Goal: Task Accomplishment & Management: Manage account settings

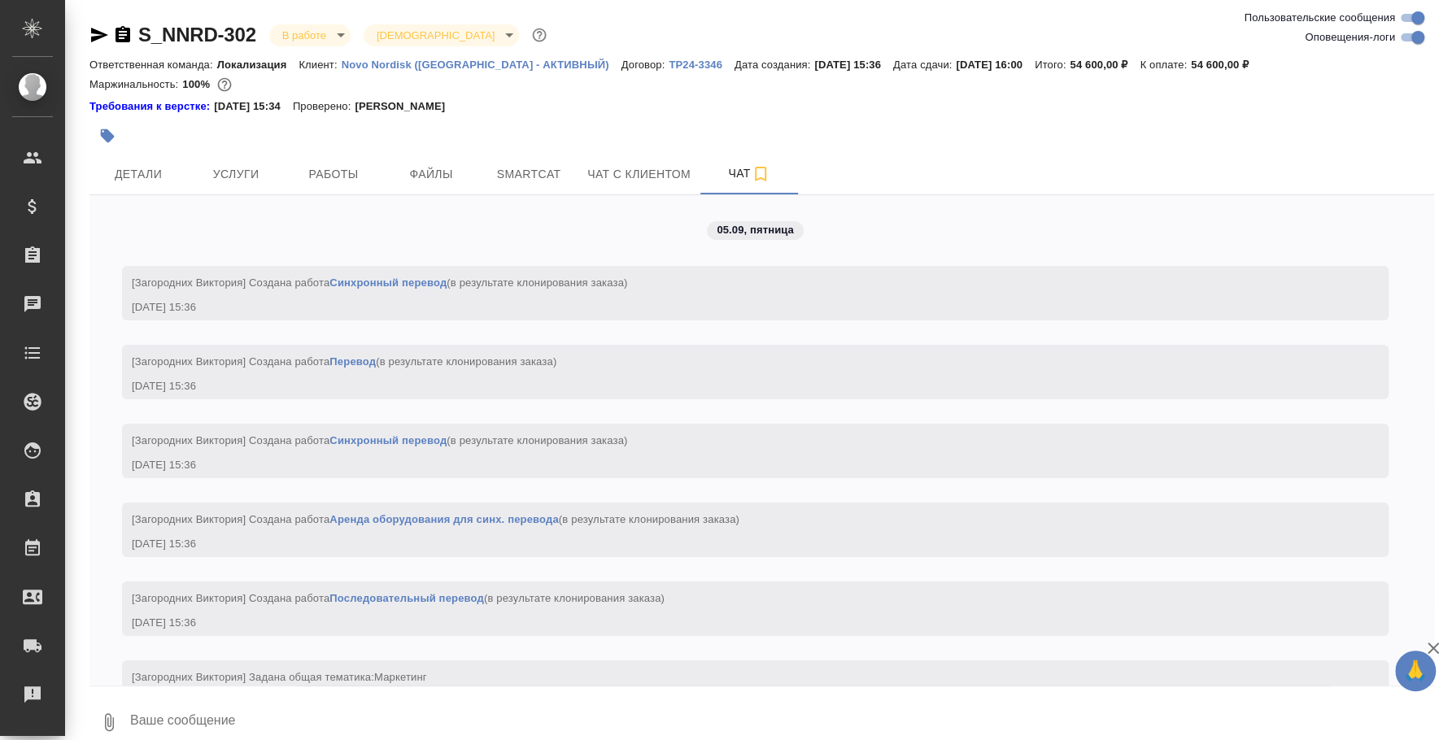
scroll to position [3526, 0]
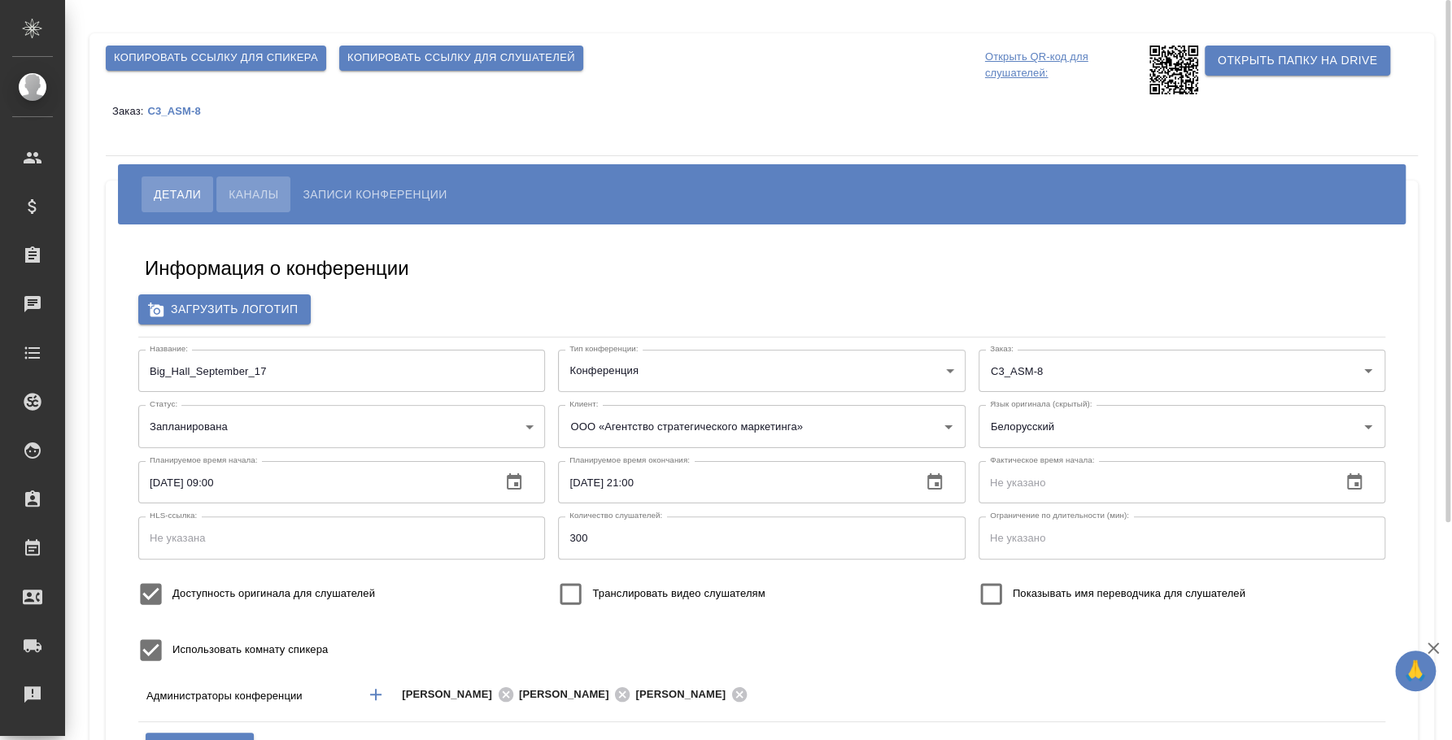
click at [270, 183] on button "Каналы" at bounding box center [253, 195] width 74 height 36
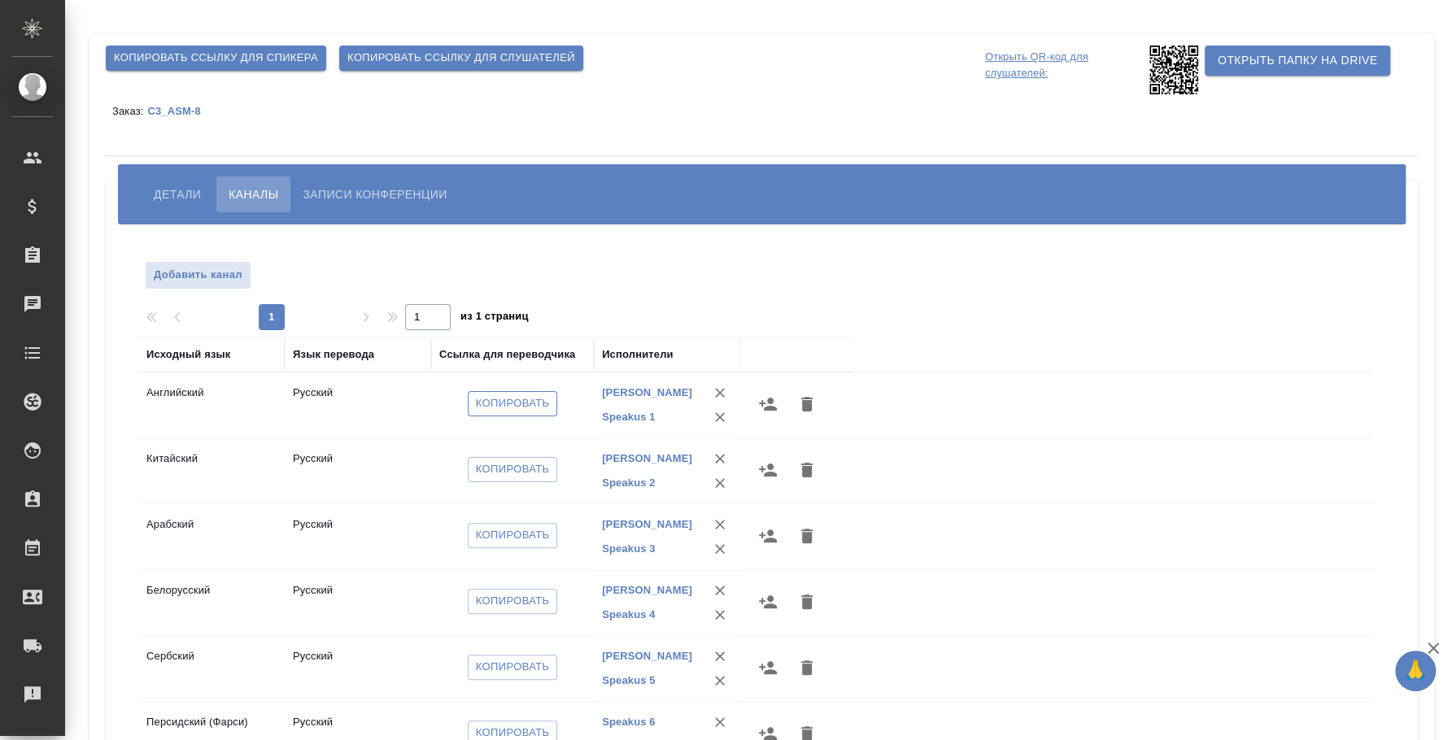
click at [536, 404] on span "Копировать" at bounding box center [513, 404] width 74 height 19
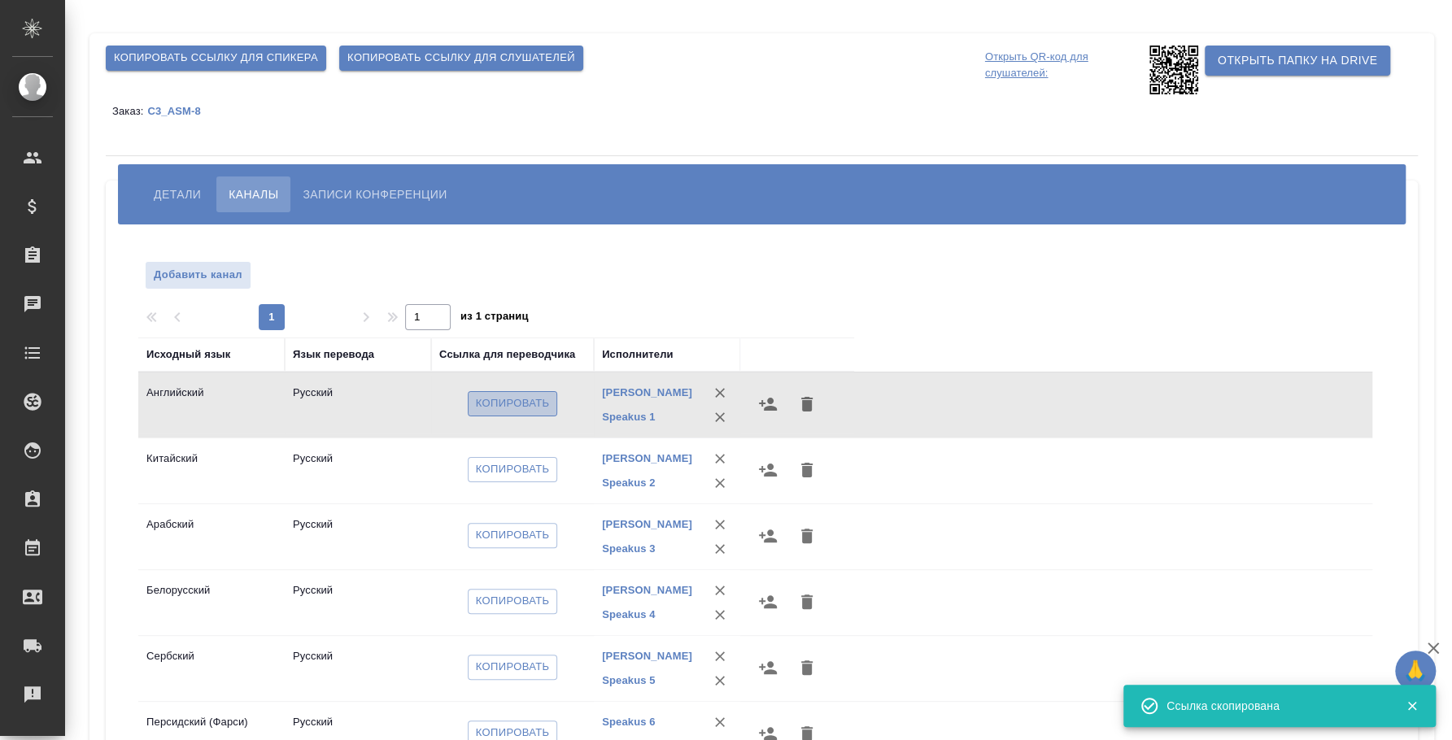
click at [512, 396] on span "Копировать" at bounding box center [513, 404] width 74 height 19
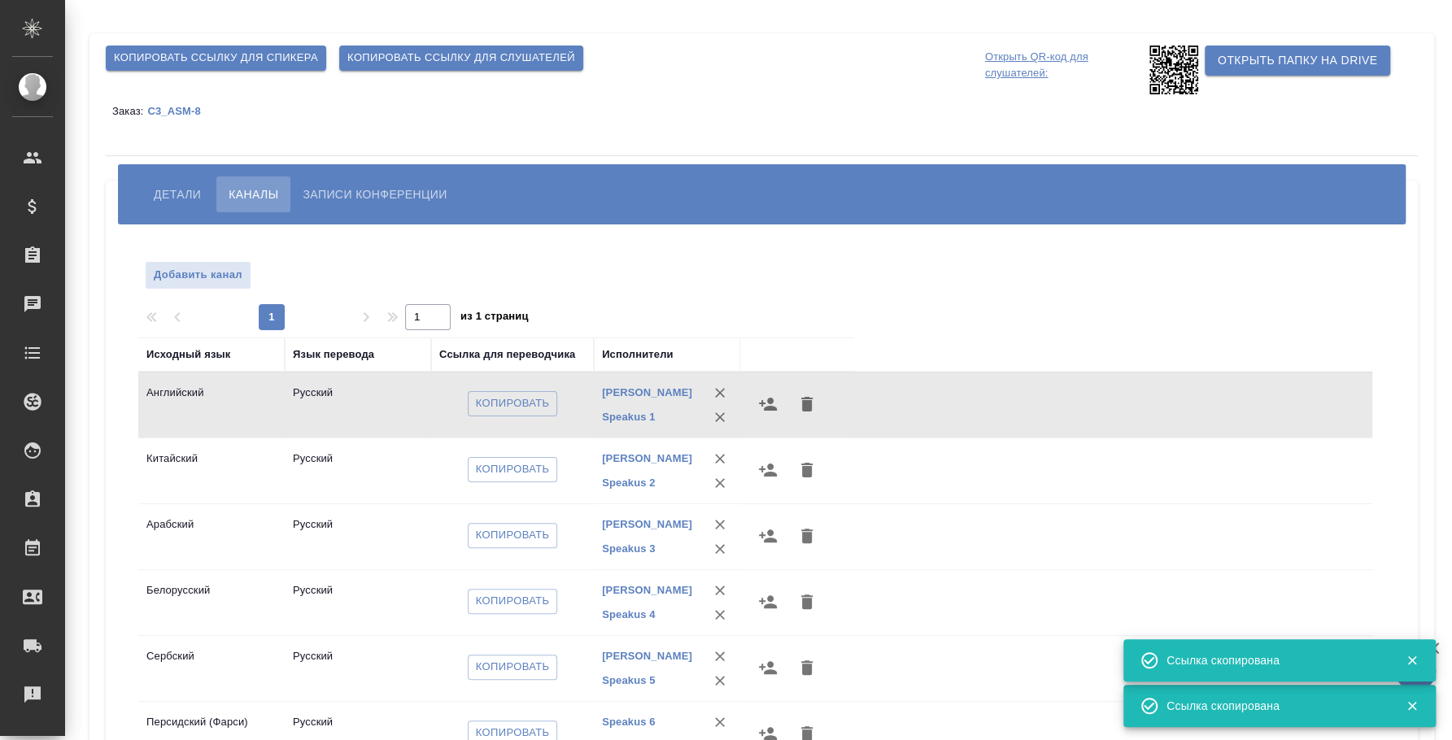
click at [197, 187] on span "Детали" at bounding box center [177, 195] width 47 height 20
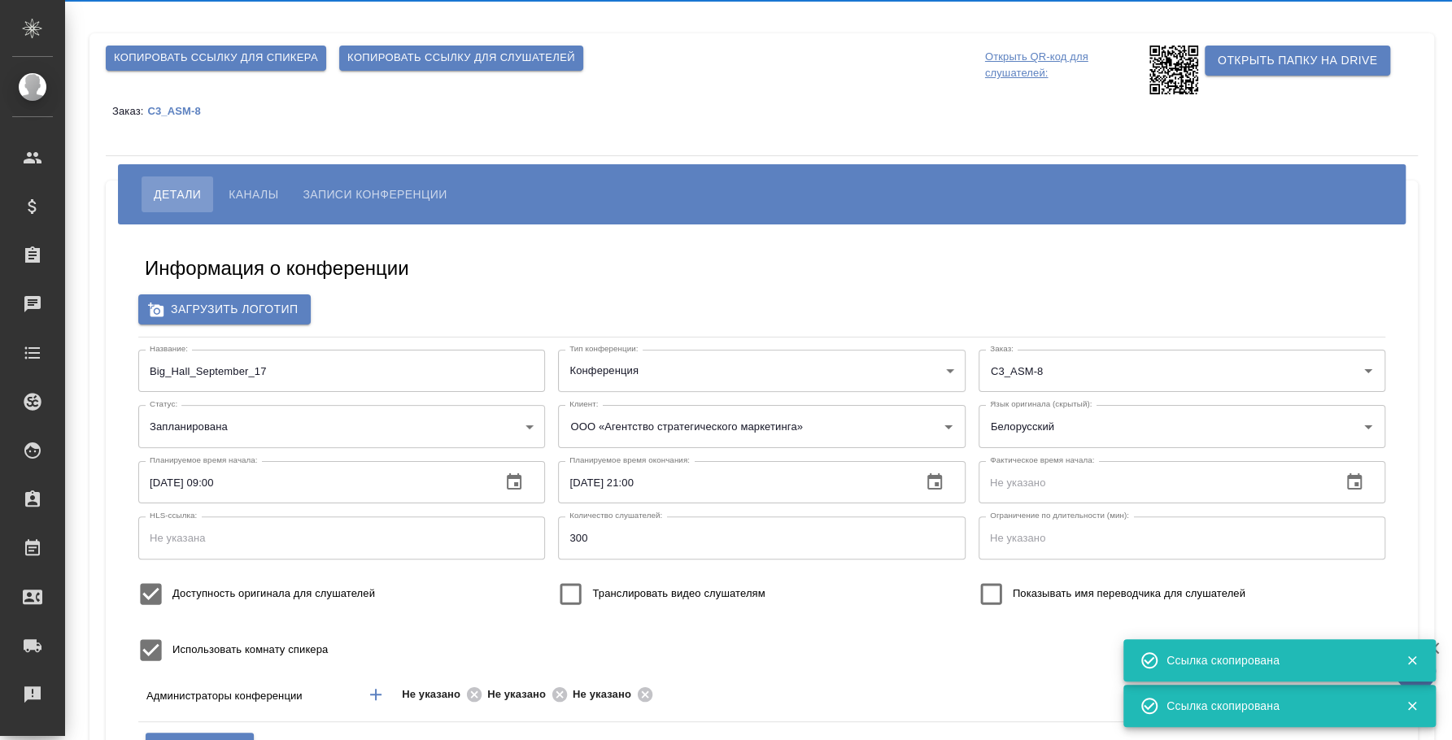
type input "[EMAIL_ADDRESS][DOMAIN_NAME]"
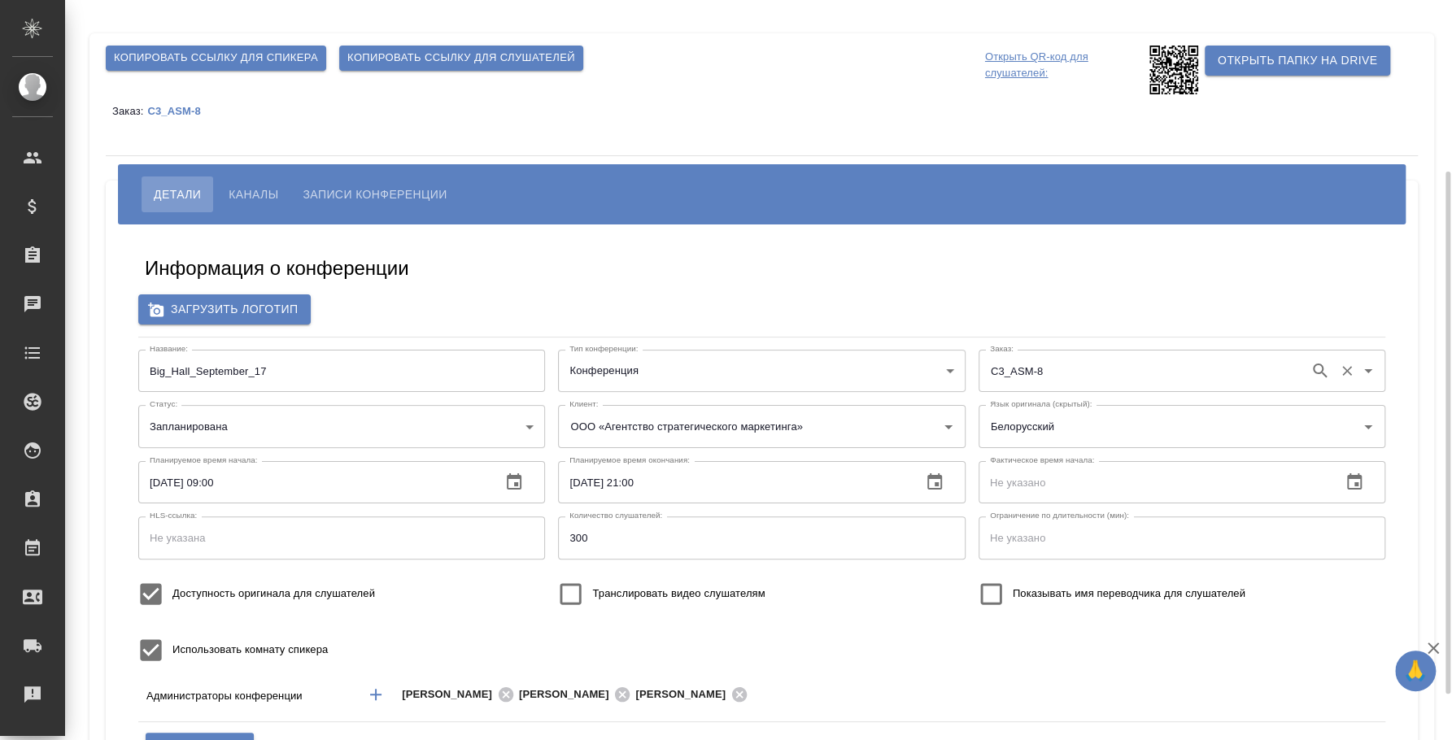
scroll to position [101, 0]
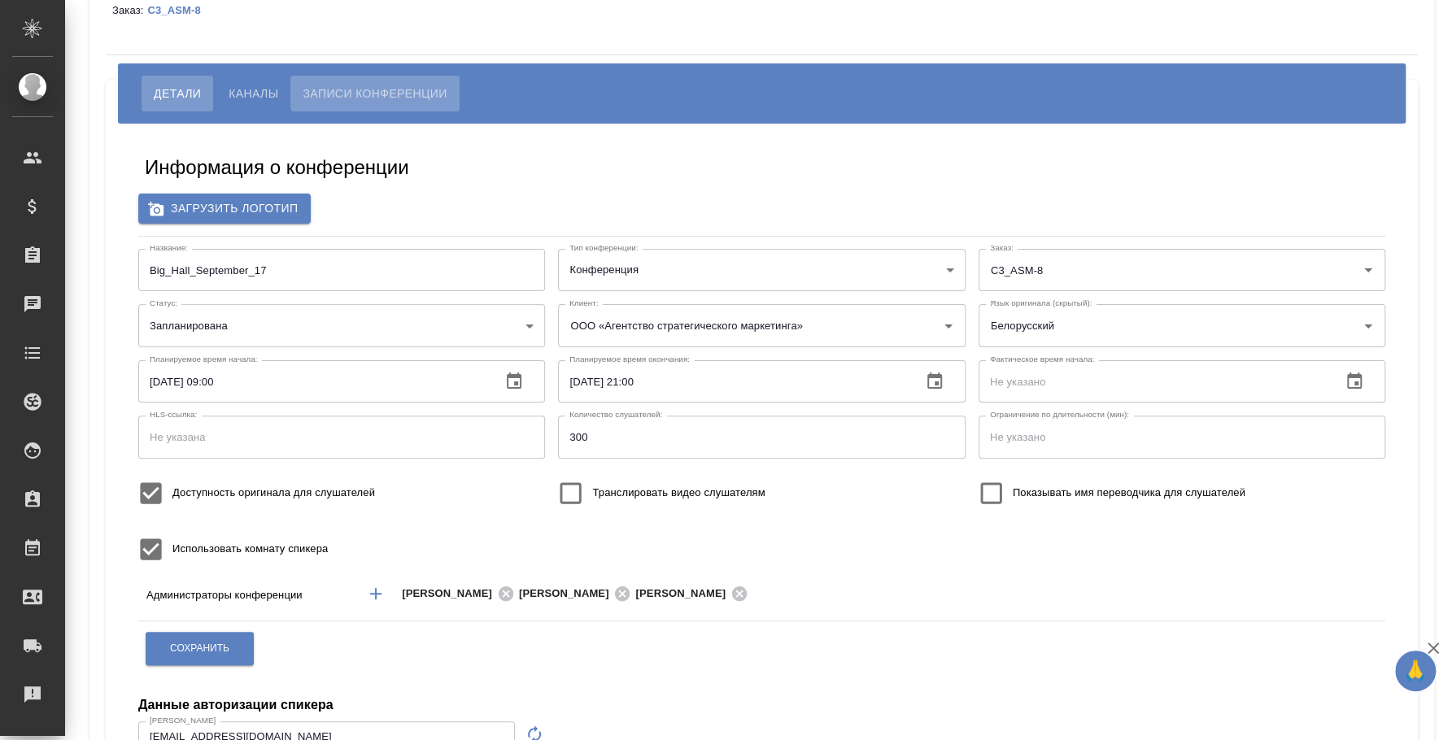
click at [402, 81] on button "Записи конференции" at bounding box center [374, 94] width 168 height 36
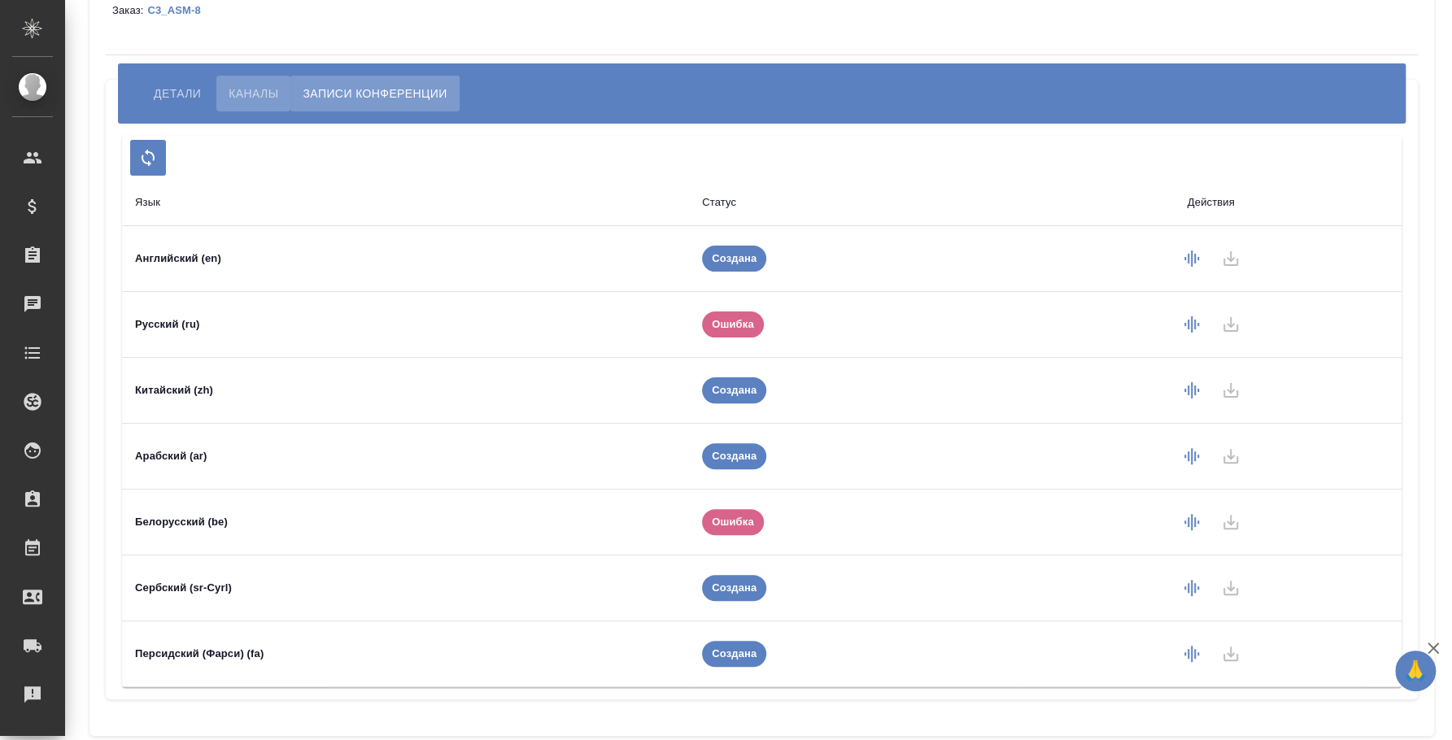
click at [246, 88] on span "Каналы" at bounding box center [254, 94] width 50 height 20
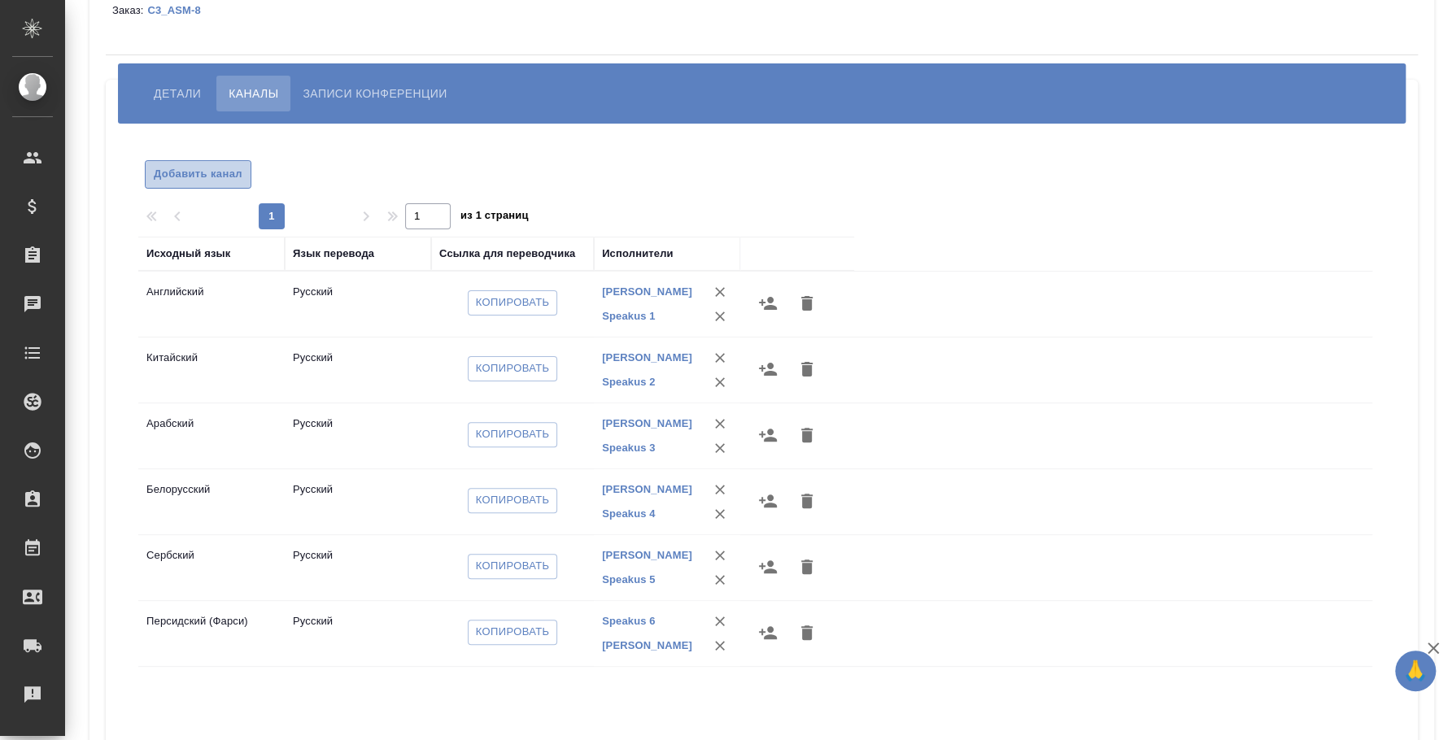
click at [175, 177] on span "Добавить канал" at bounding box center [198, 174] width 89 height 19
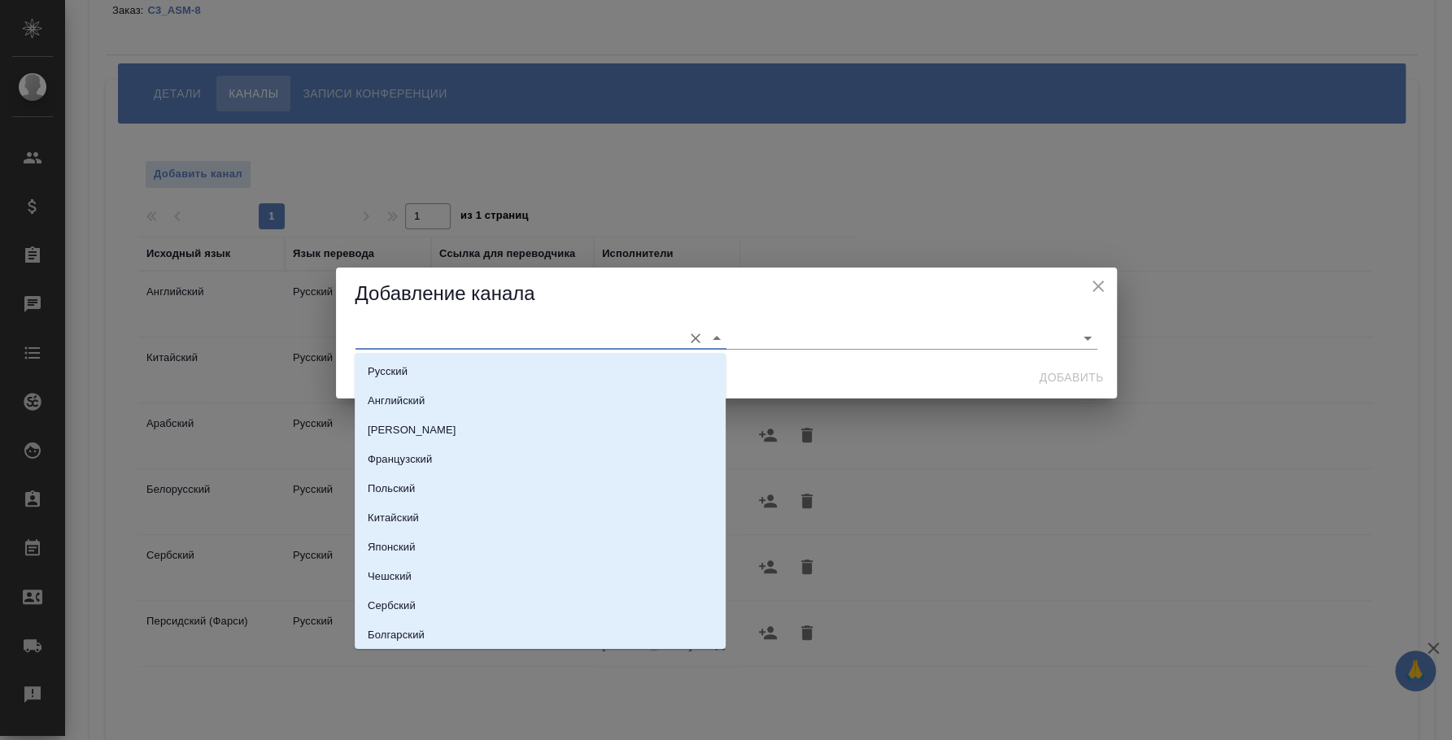
click at [456, 335] on input "text" at bounding box center [515, 338] width 319 height 22
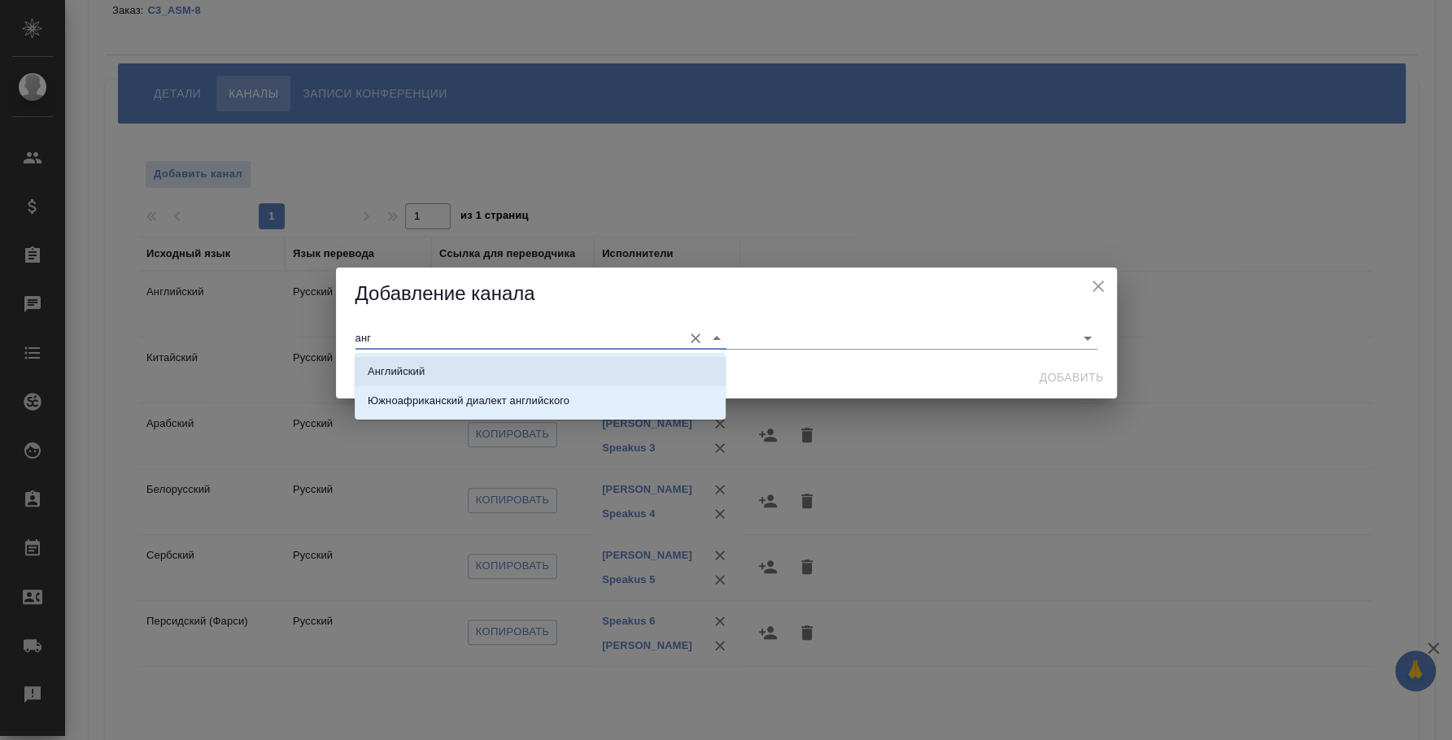
click at [570, 381] on li "Английский" at bounding box center [540, 371] width 371 height 29
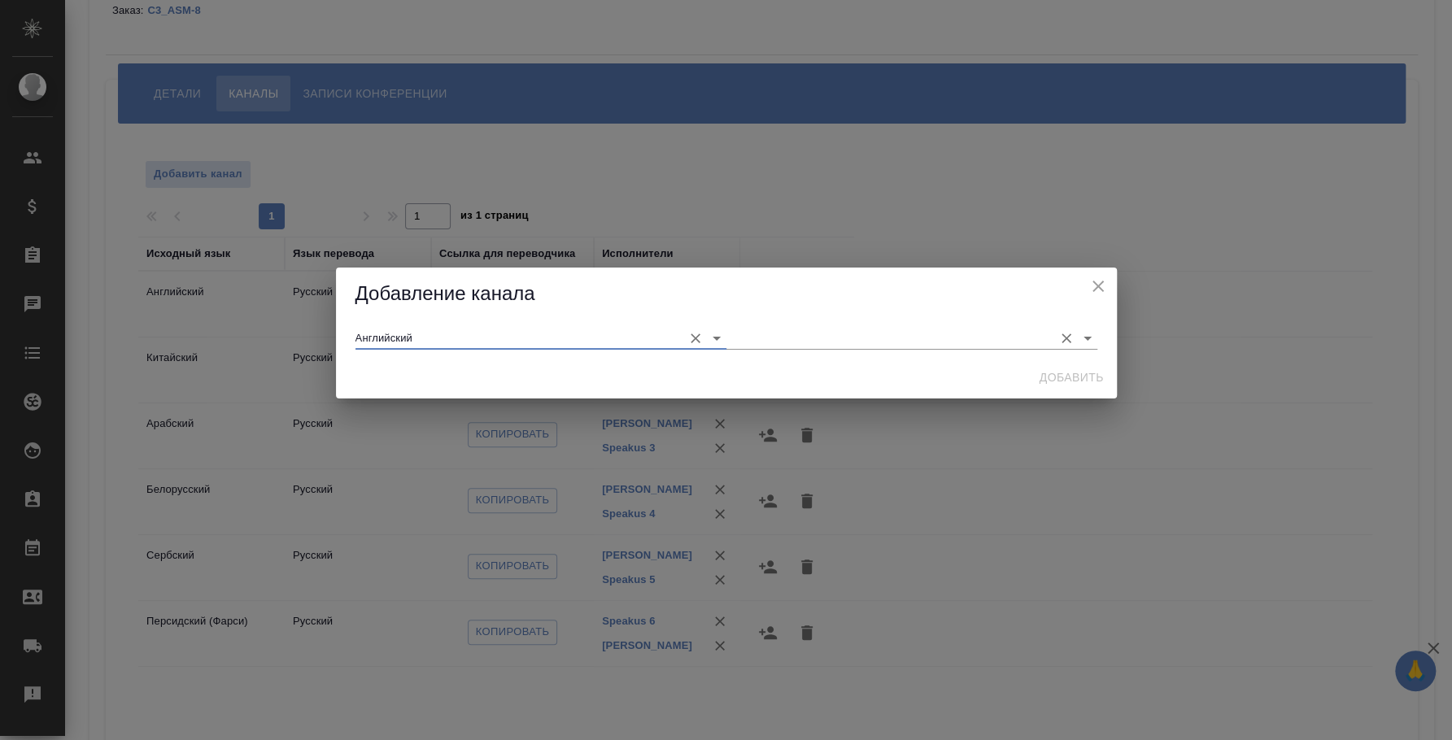
type input "Английский"
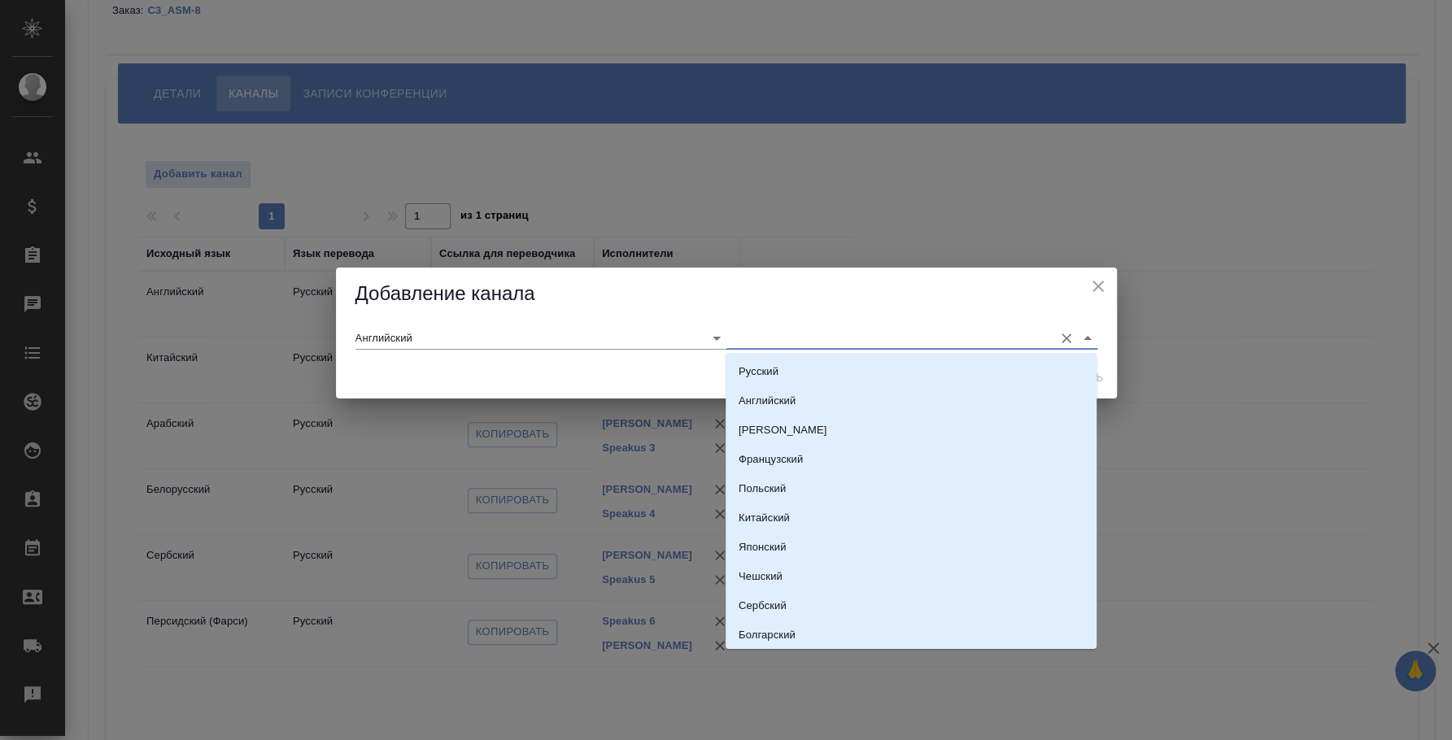
click at [923, 331] on input "text" at bounding box center [886, 338] width 319 height 22
click at [920, 366] on li "Английский" at bounding box center [911, 371] width 371 height 29
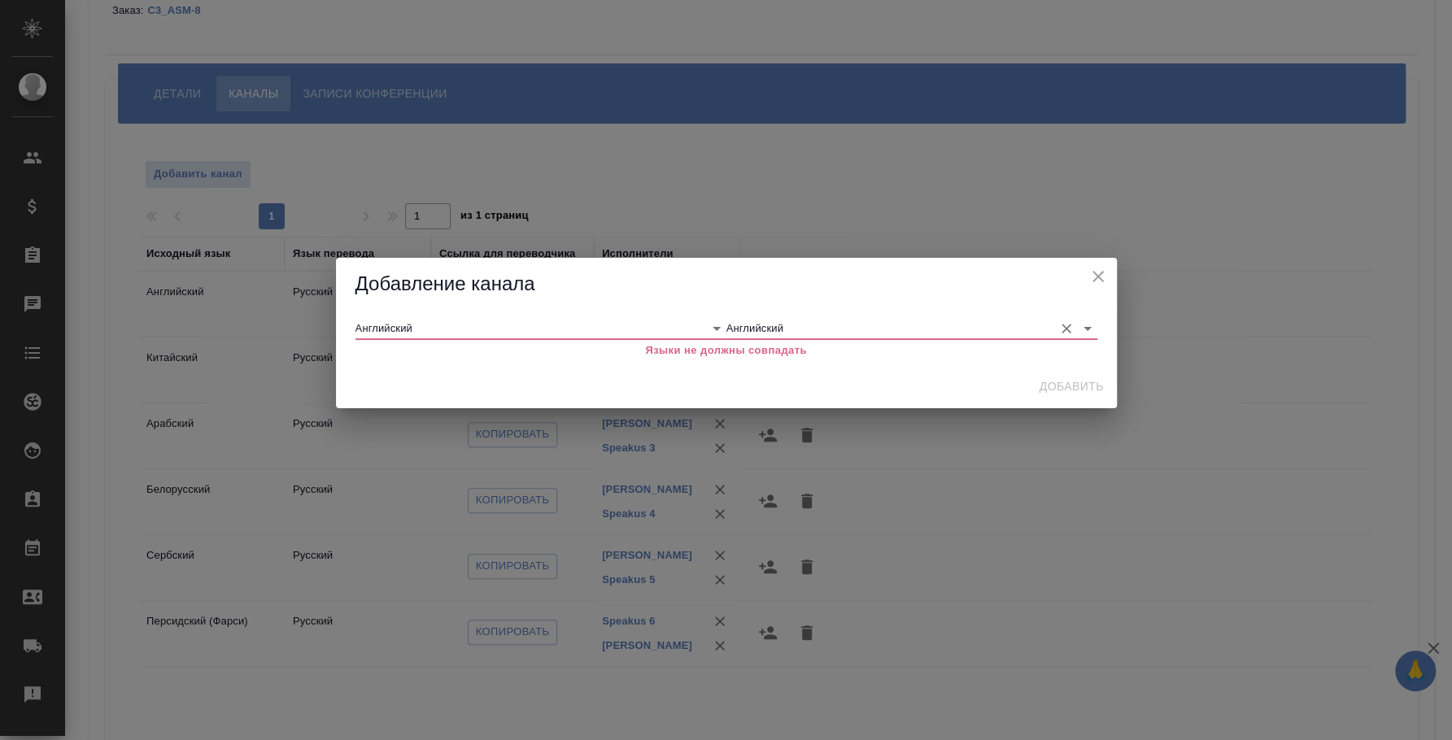
type input "Английский"
click at [1099, 277] on icon "close" at bounding box center [1098, 276] width 11 height 11
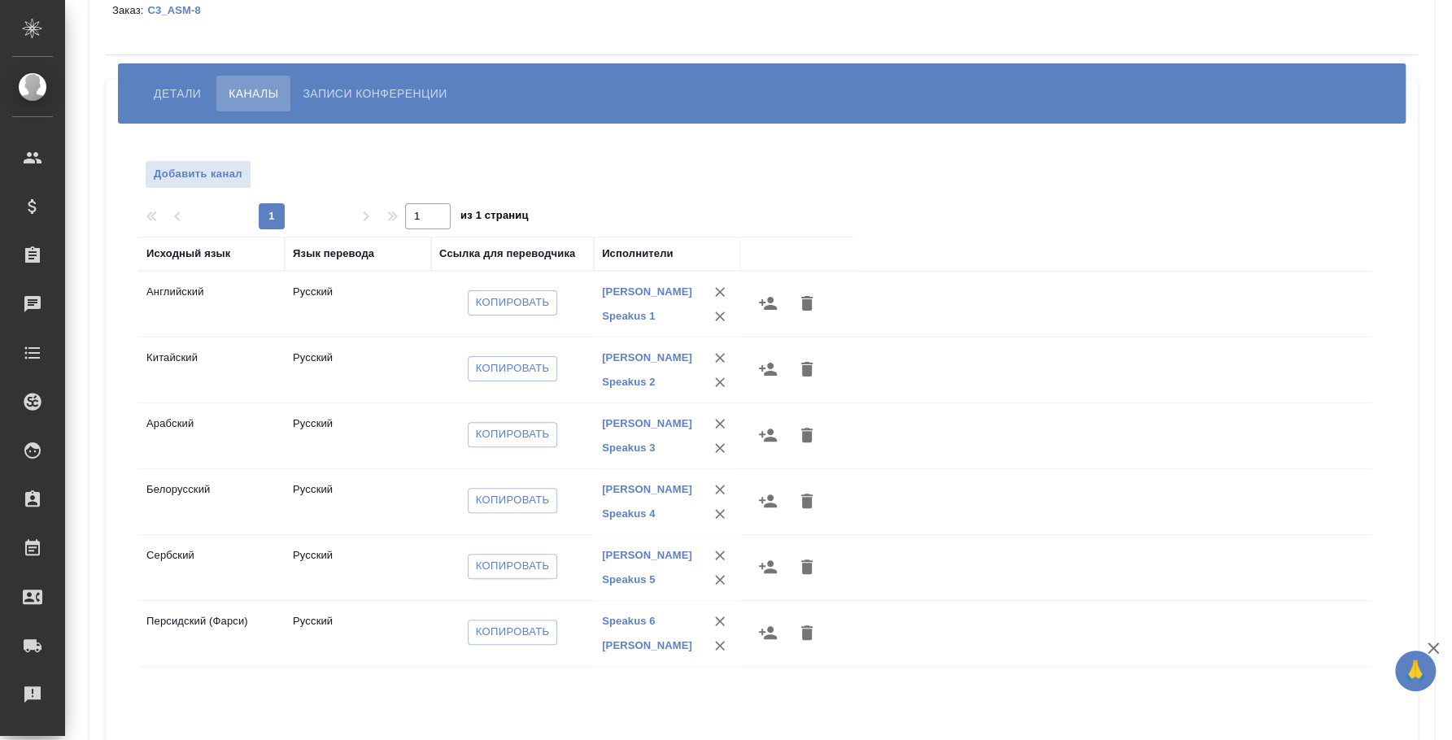
click at [168, 98] on span "Детали" at bounding box center [177, 94] width 47 height 20
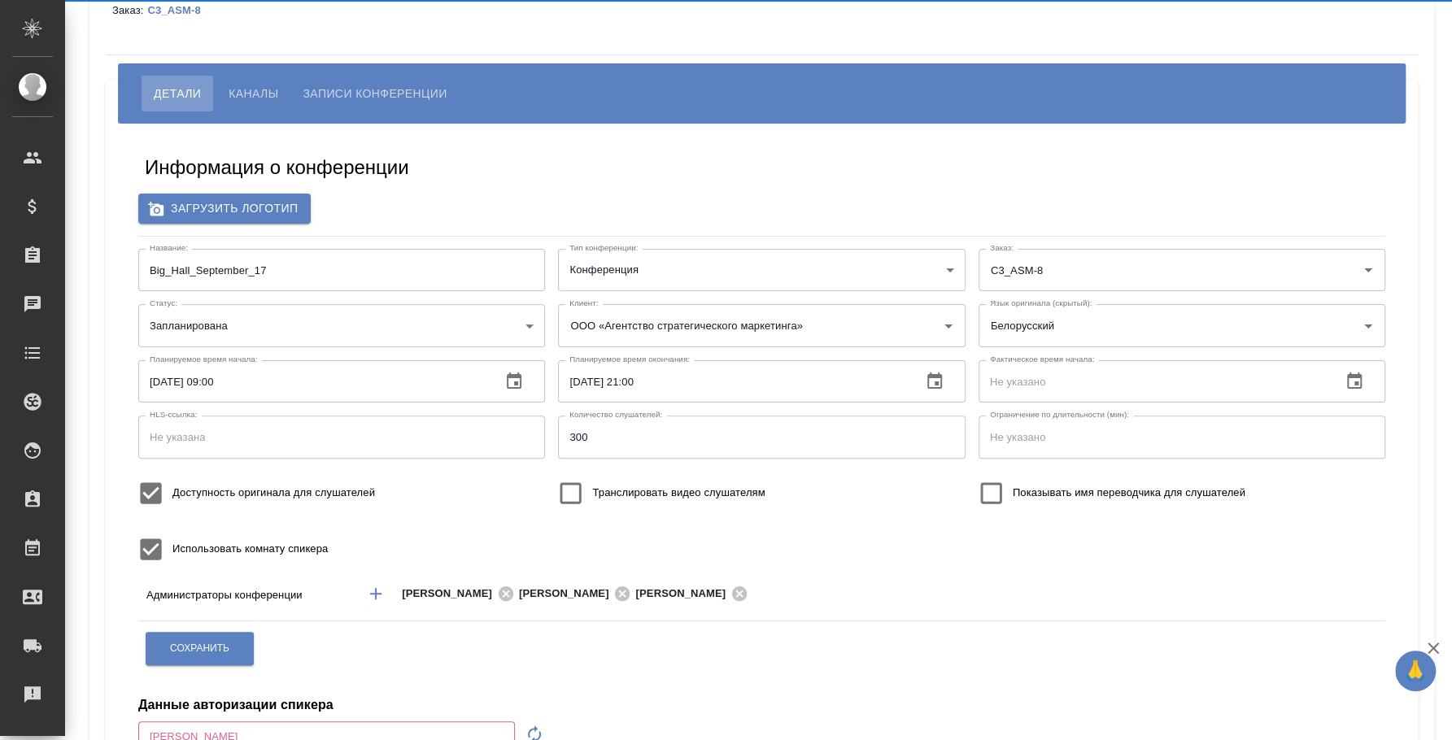
type input "[EMAIL_ADDRESS][DOMAIN_NAME]"
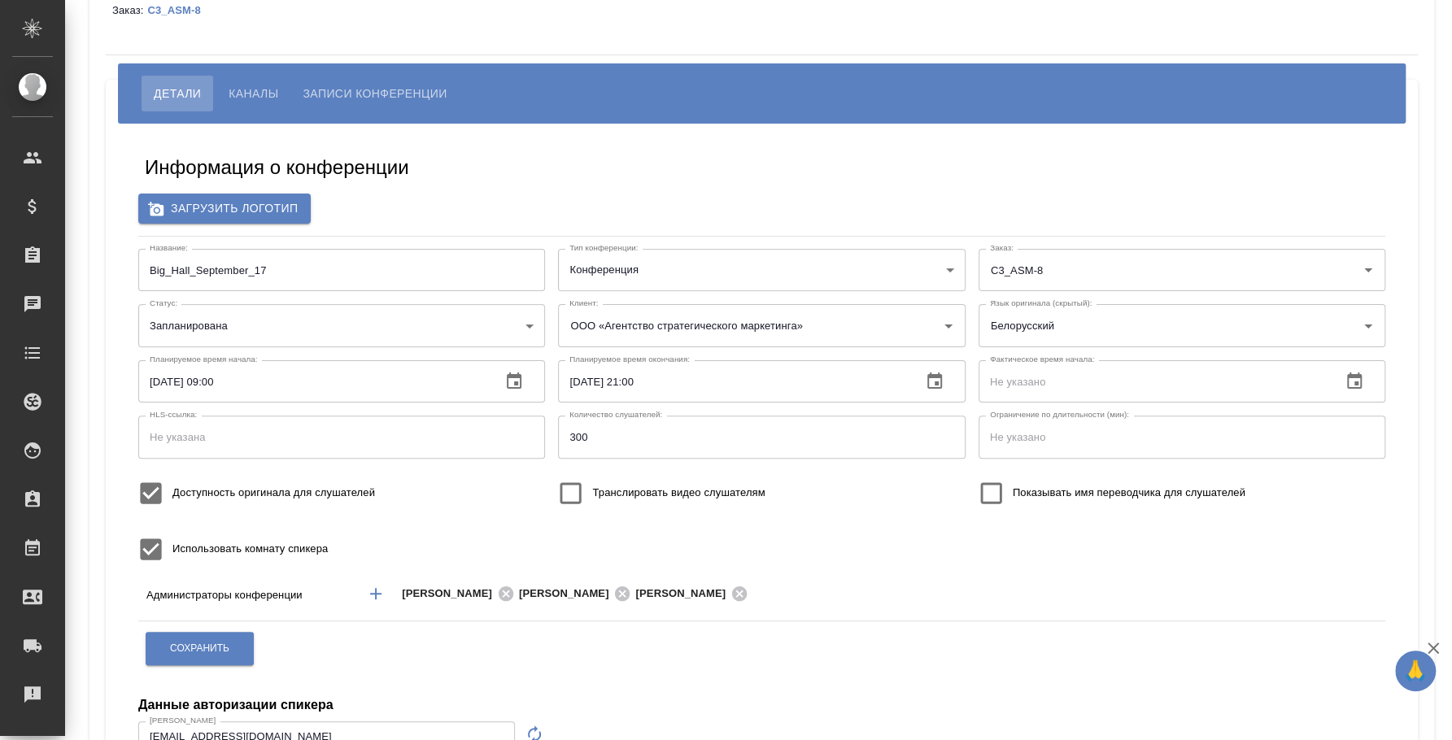
click at [260, 81] on button "Каналы" at bounding box center [253, 94] width 74 height 36
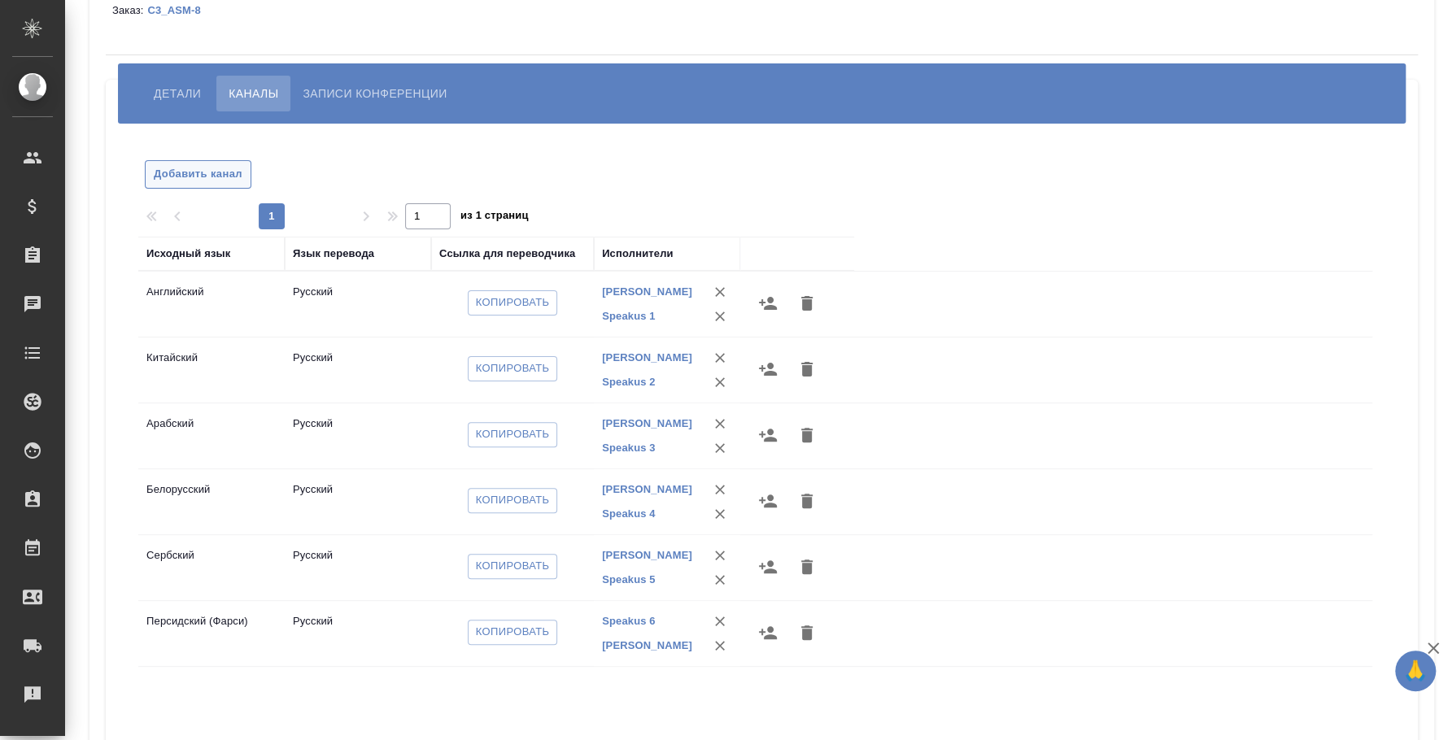
click at [222, 181] on span "Добавить канал" at bounding box center [198, 174] width 89 height 19
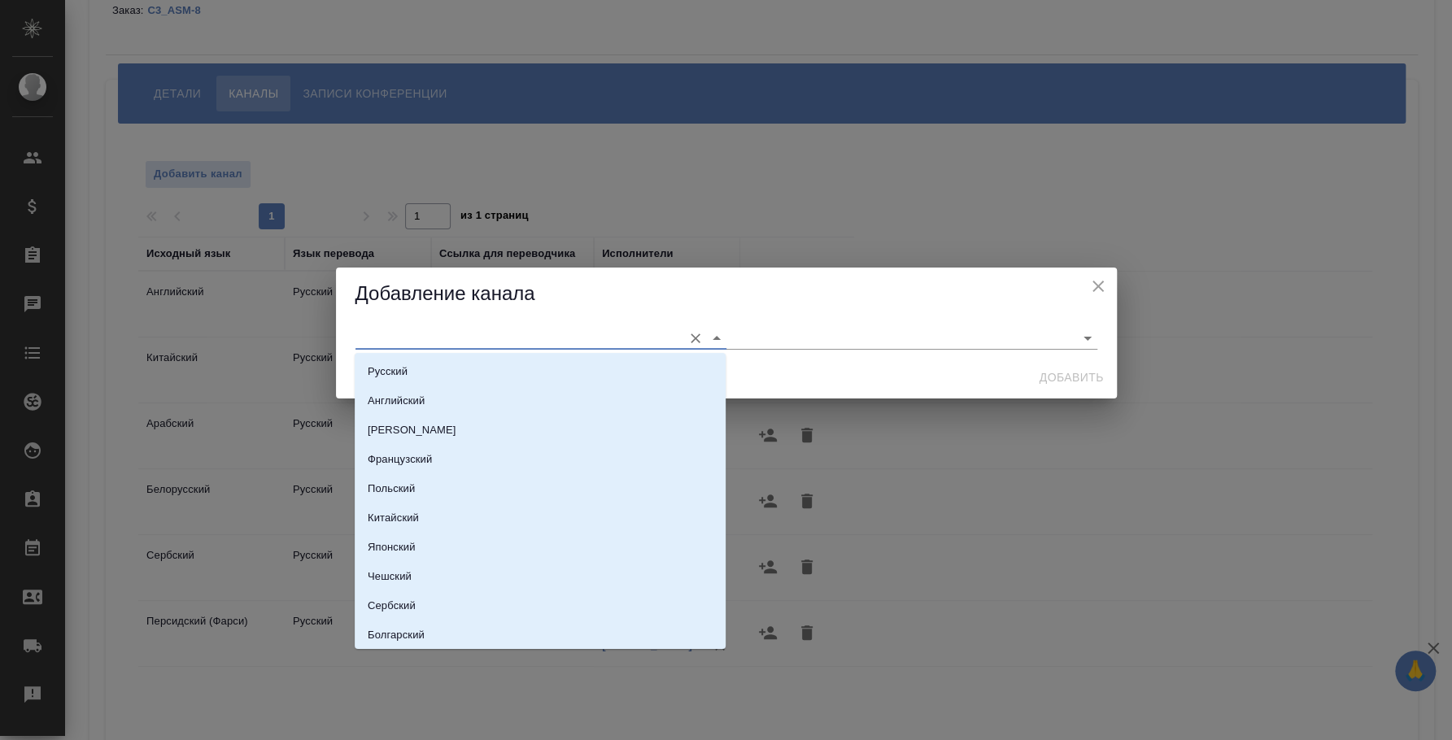
click at [430, 337] on input "text" at bounding box center [515, 338] width 319 height 22
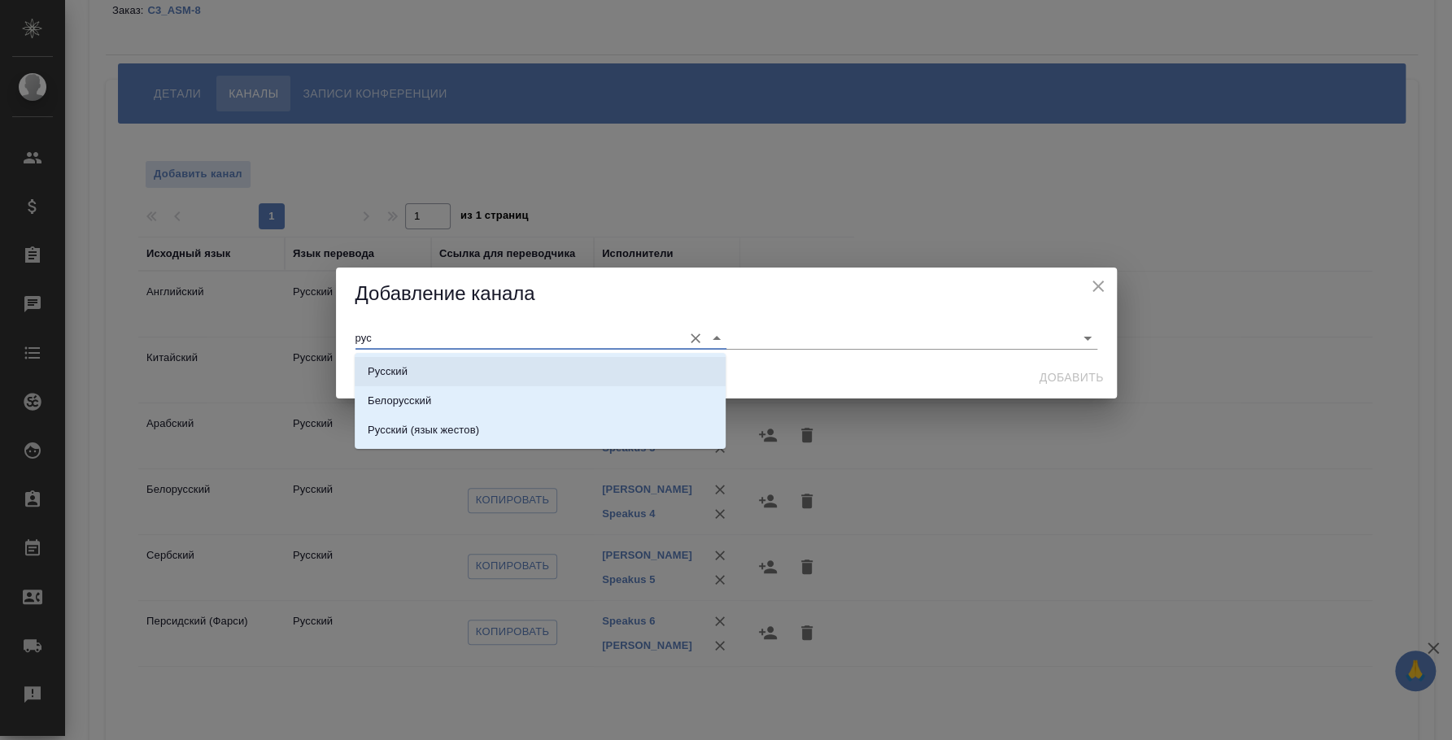
click at [468, 371] on li "Русский" at bounding box center [540, 371] width 371 height 29
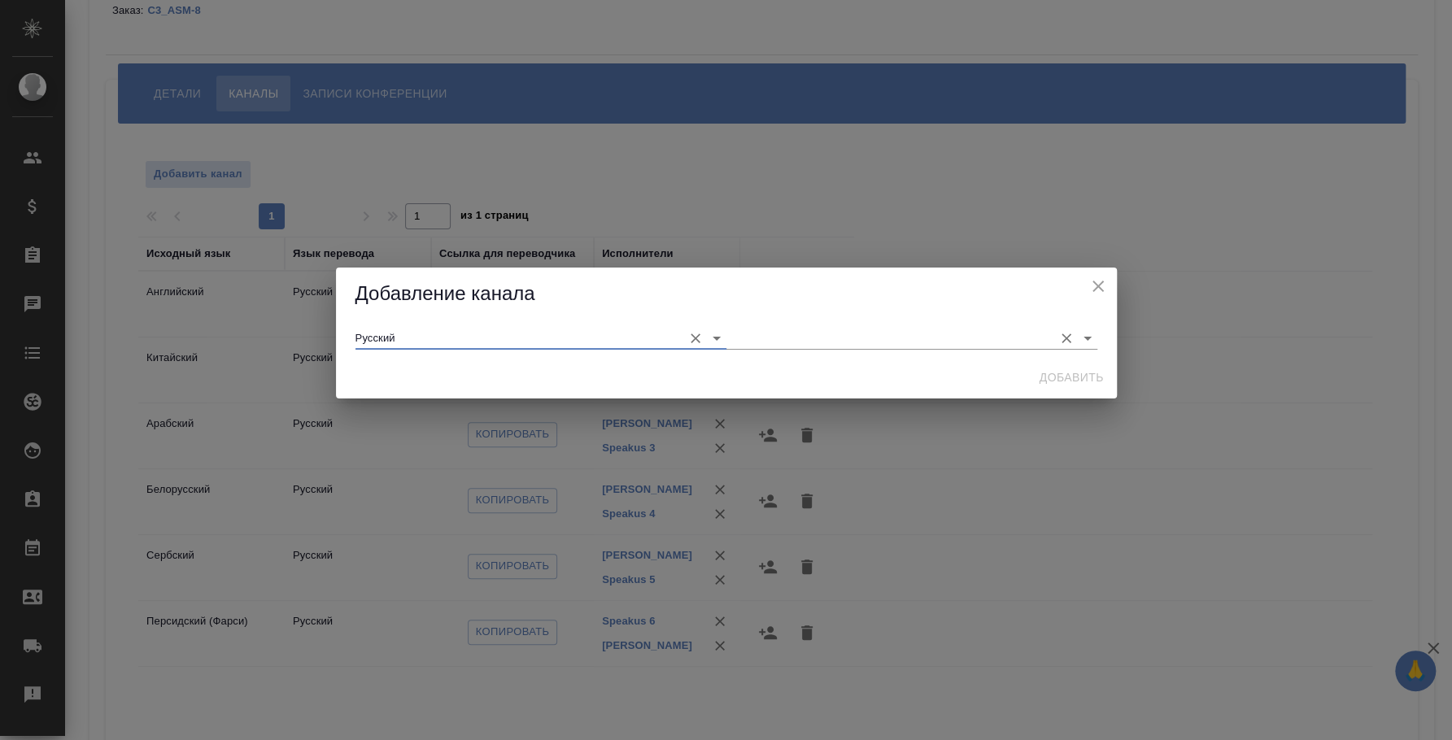
type input "Русский"
click at [787, 330] on input "text" at bounding box center [886, 338] width 319 height 22
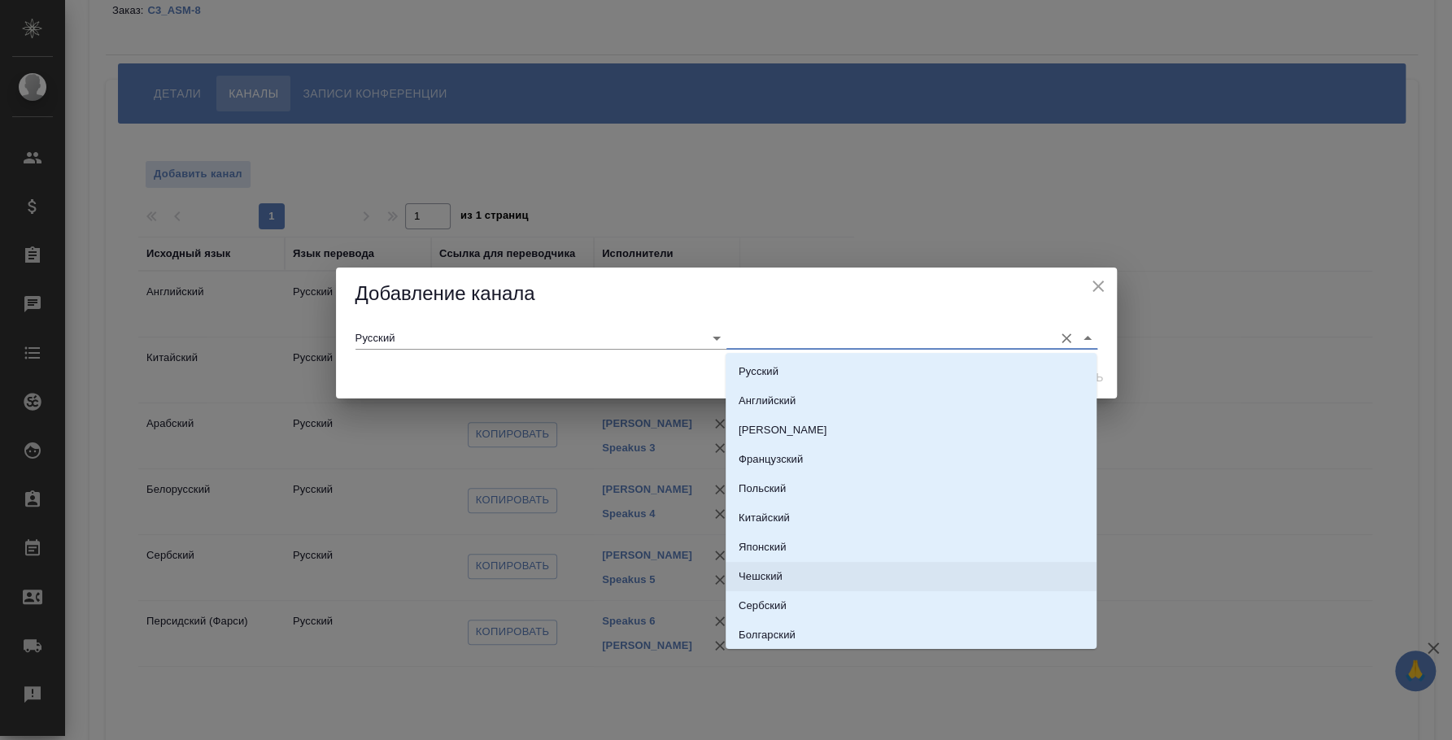
click at [806, 569] on li "Чешский" at bounding box center [911, 576] width 371 height 29
type input "Чешский"
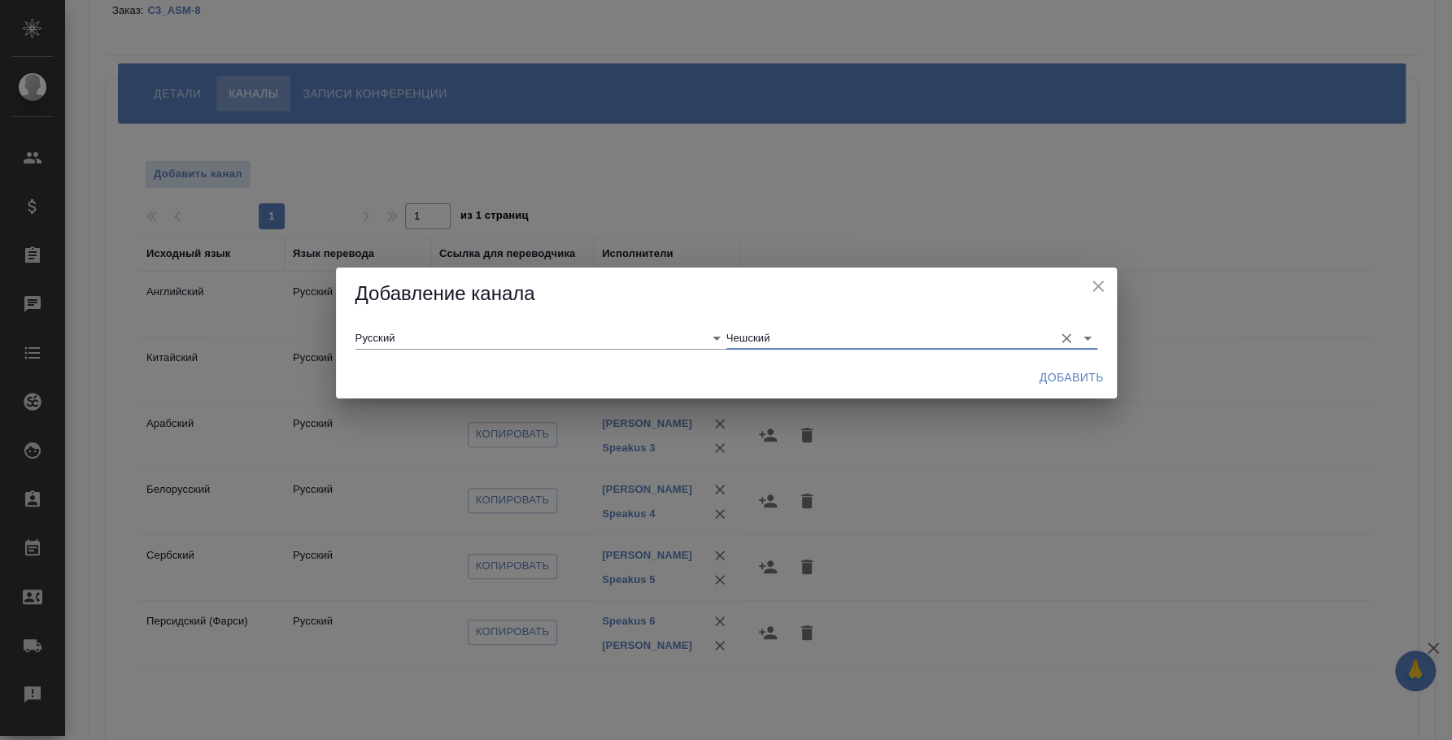
click at [1089, 374] on span "Добавить" at bounding box center [1072, 378] width 64 height 20
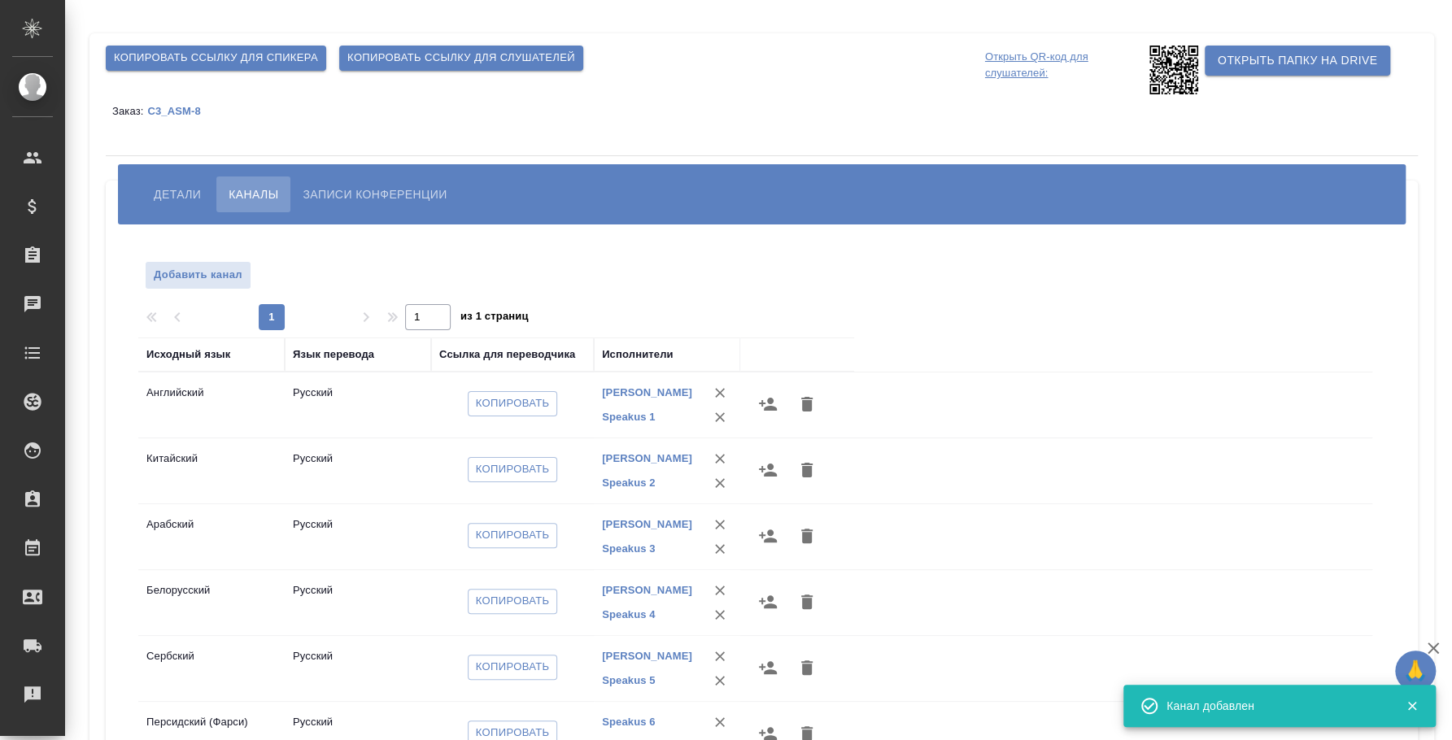
click at [475, 46] on button "Копировать ссылку для слушателей" at bounding box center [461, 58] width 244 height 25
click at [486, 52] on span "Копировать ссылку для слушателей" at bounding box center [461, 58] width 228 height 19
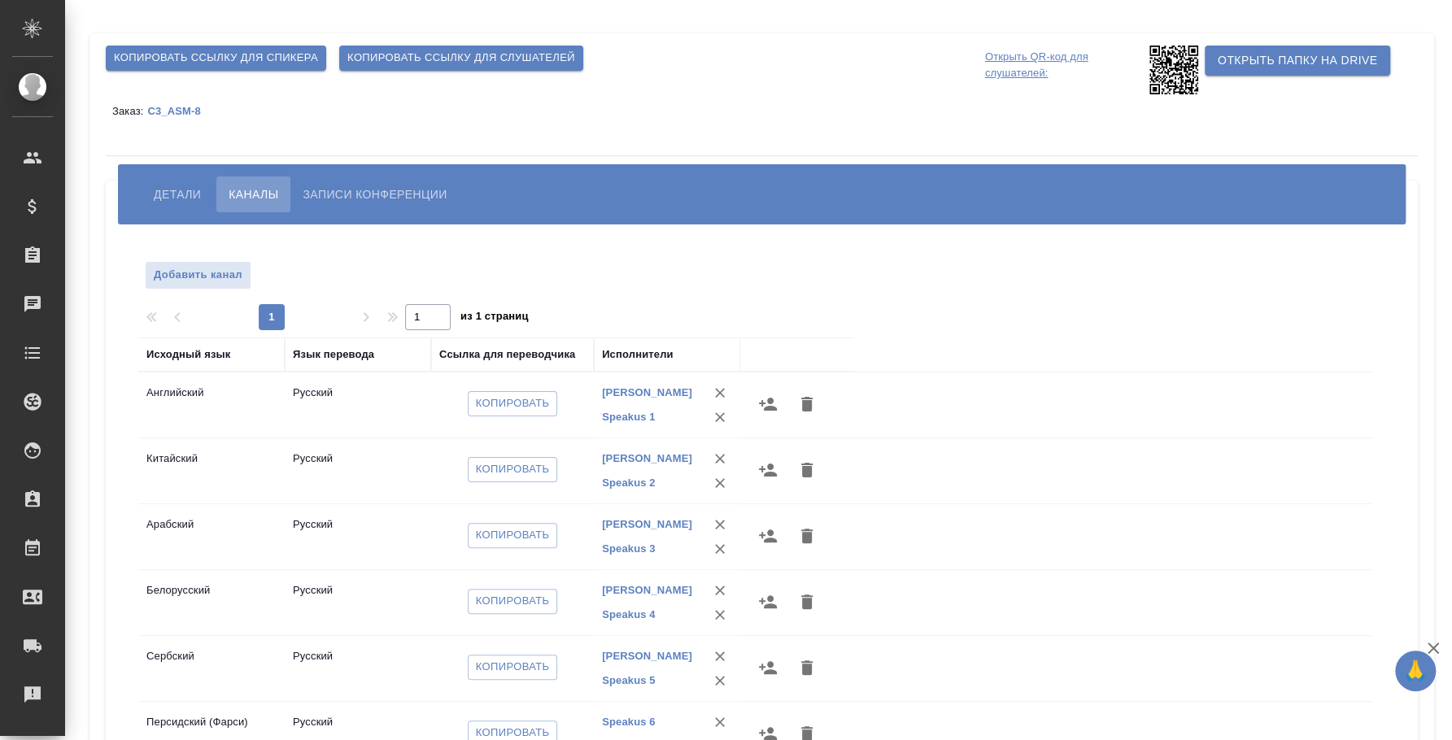
click at [174, 183] on button "Детали" at bounding box center [178, 195] width 72 height 36
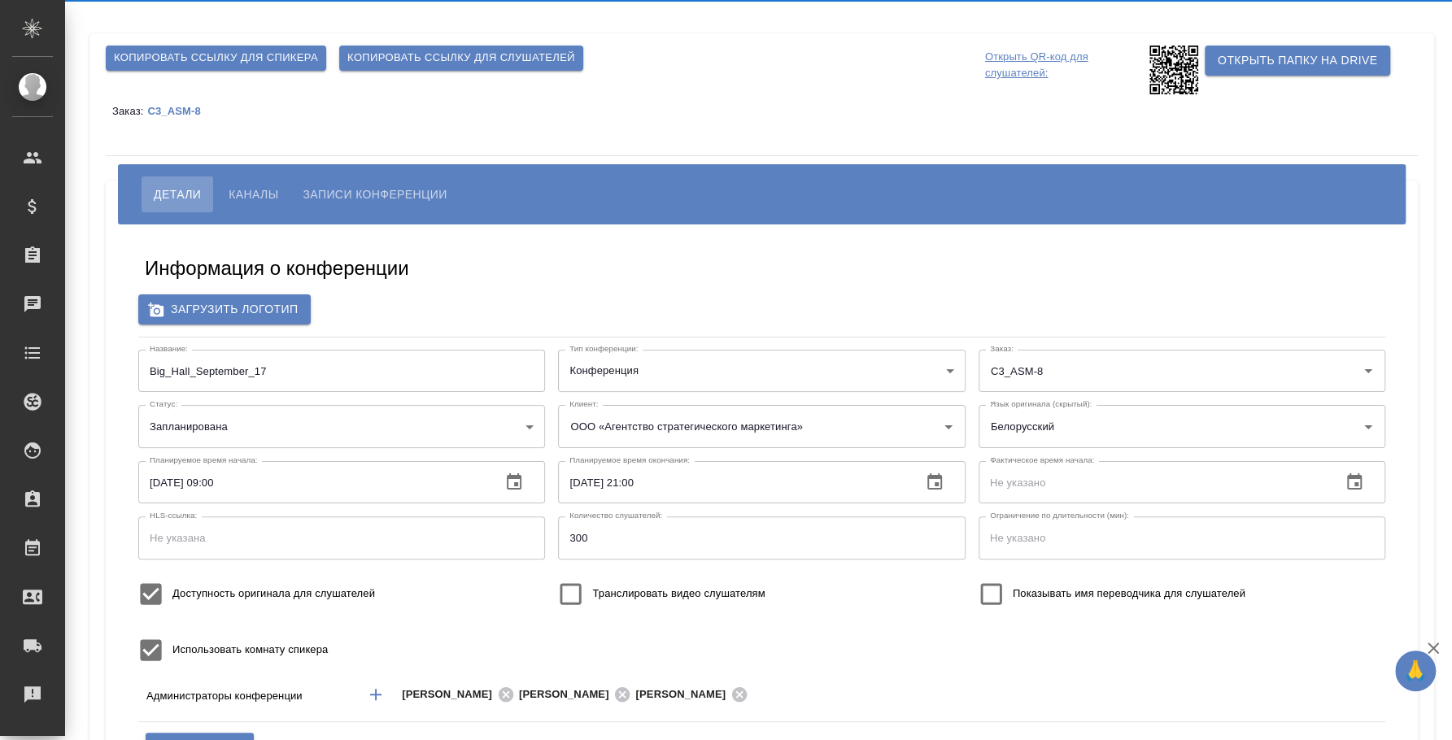
type input "[EMAIL_ADDRESS][DOMAIN_NAME]"
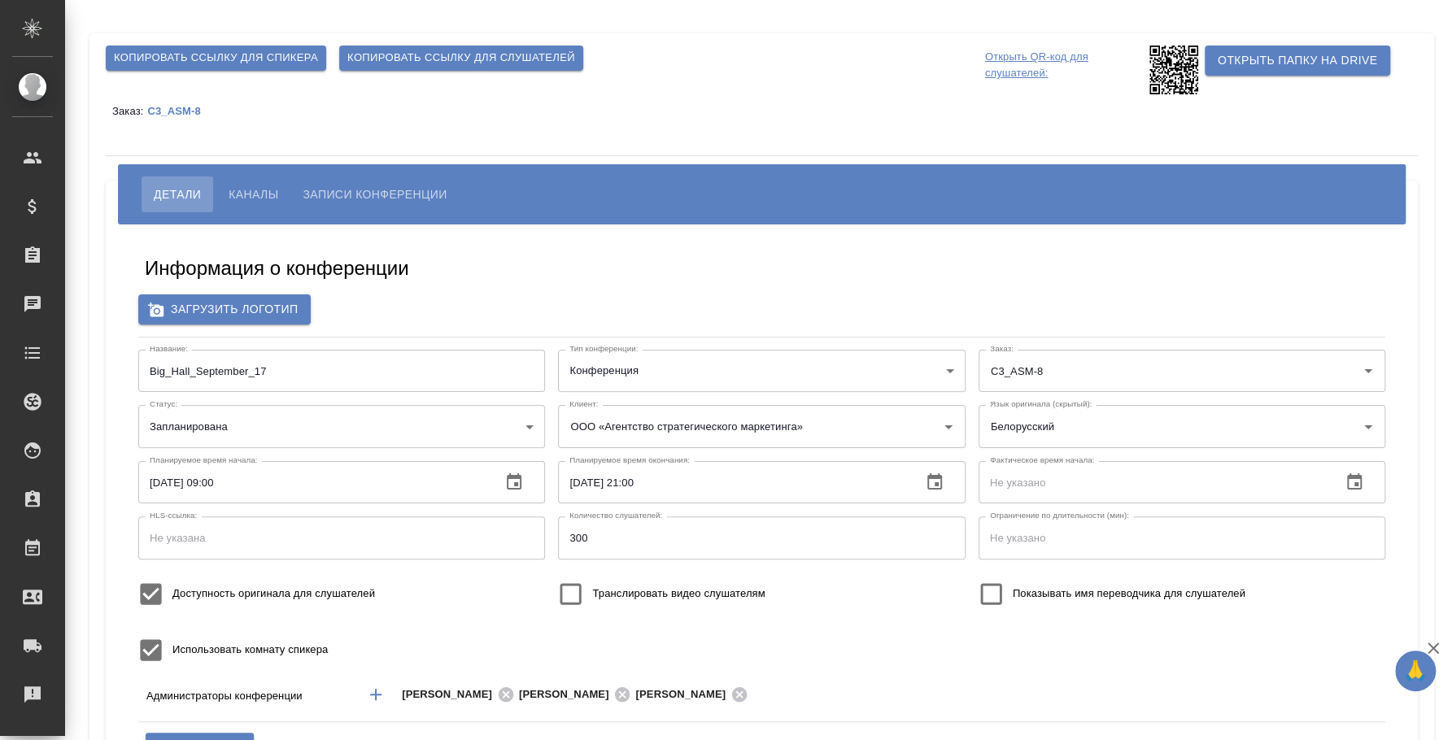
click at [275, 178] on button "Каналы" at bounding box center [253, 195] width 74 height 36
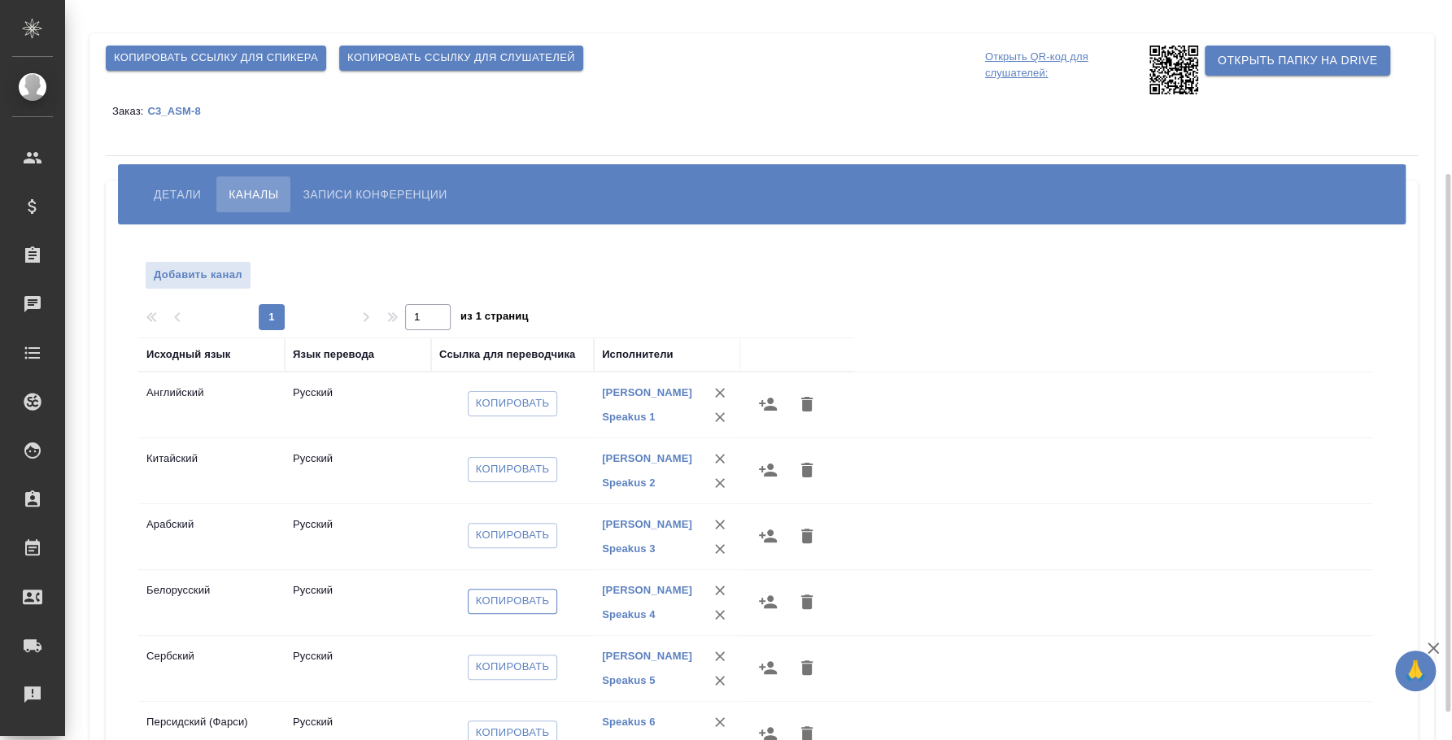
scroll to position [277, 0]
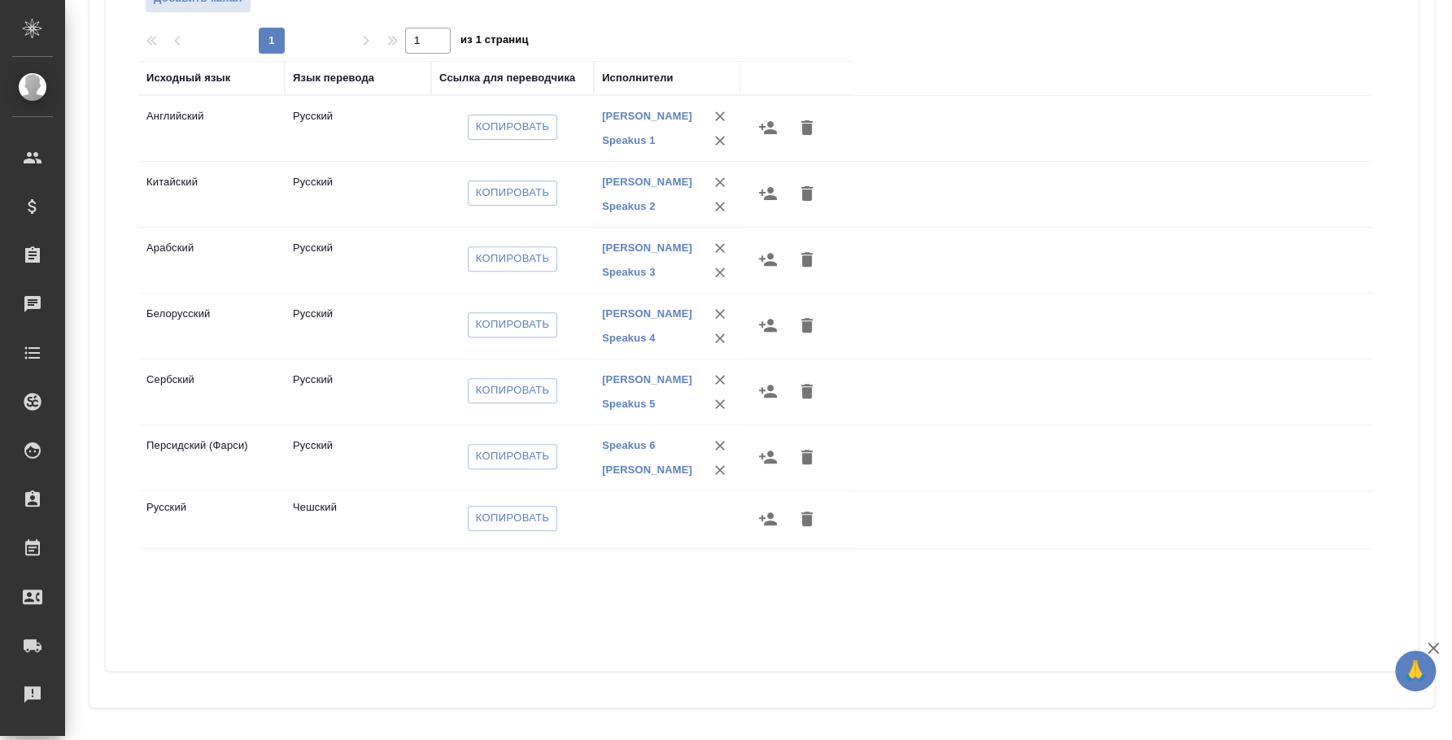
click at [809, 514] on icon "button" at bounding box center [806, 519] width 11 height 15
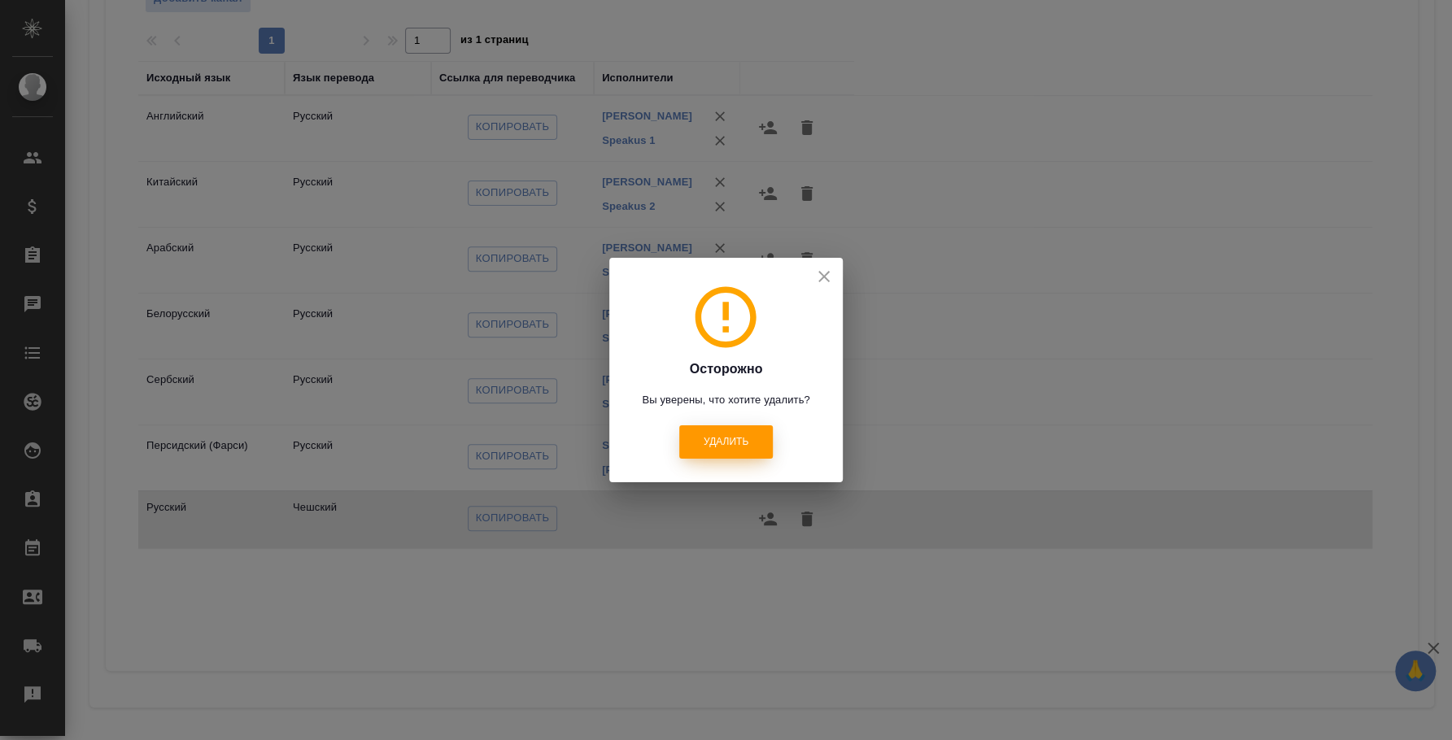
click at [720, 452] on button "Удалить" at bounding box center [726, 442] width 94 height 33
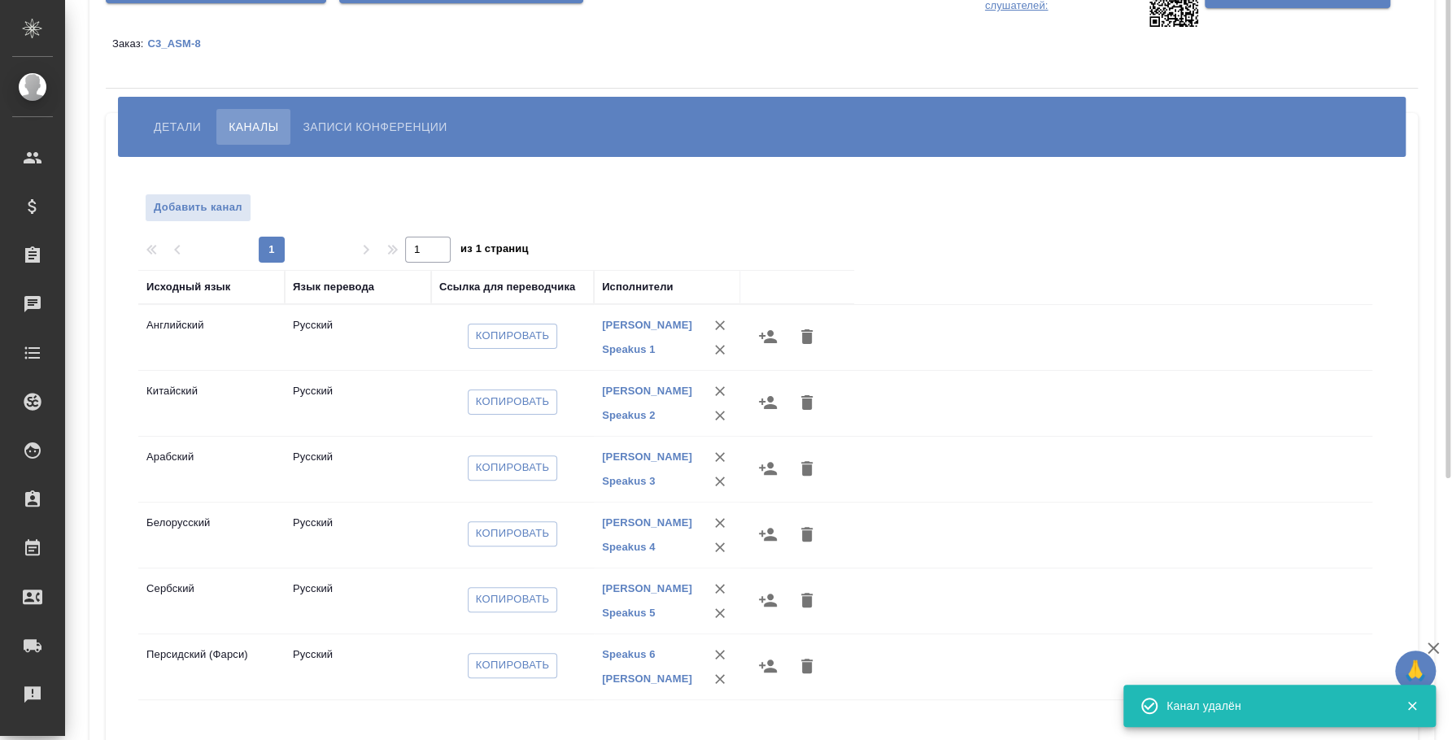
scroll to position [0, 0]
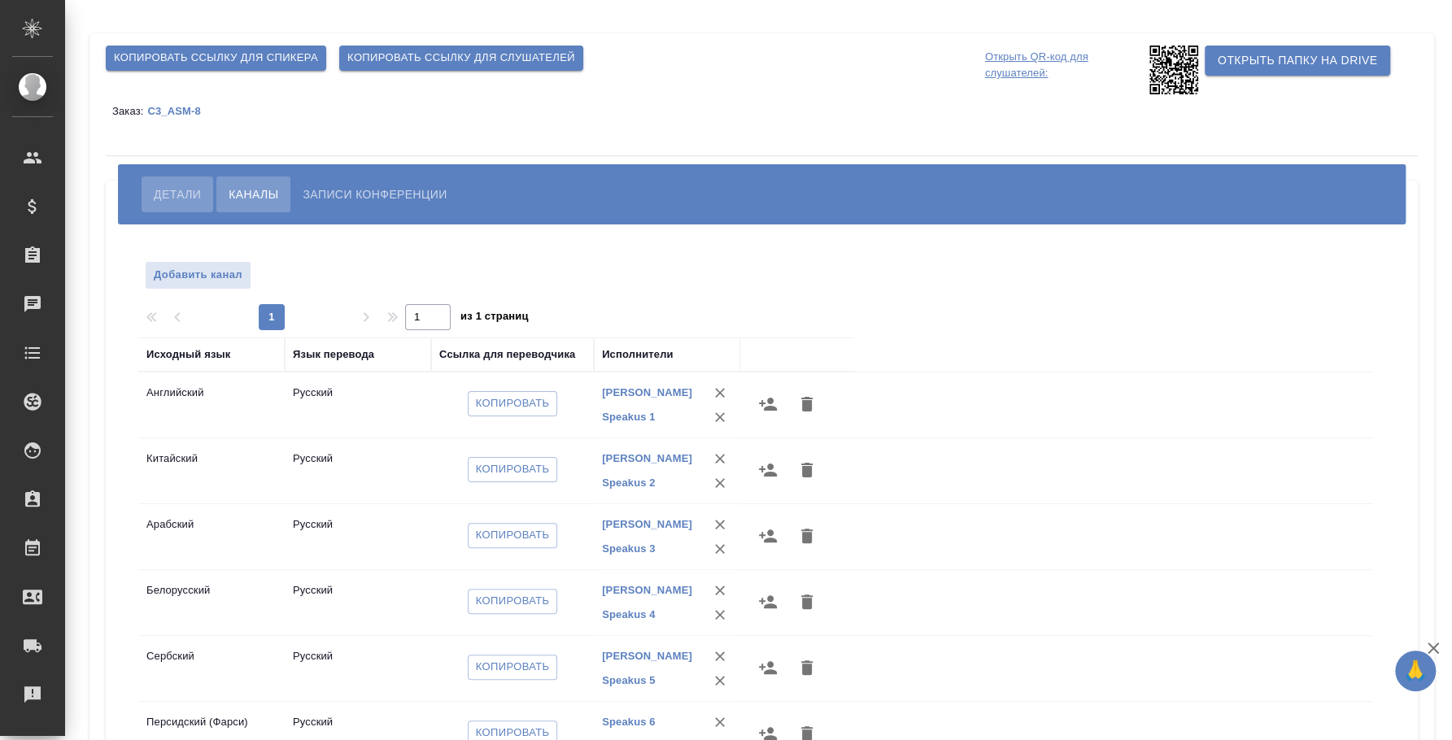
click at [192, 190] on span "Детали" at bounding box center [177, 195] width 47 height 20
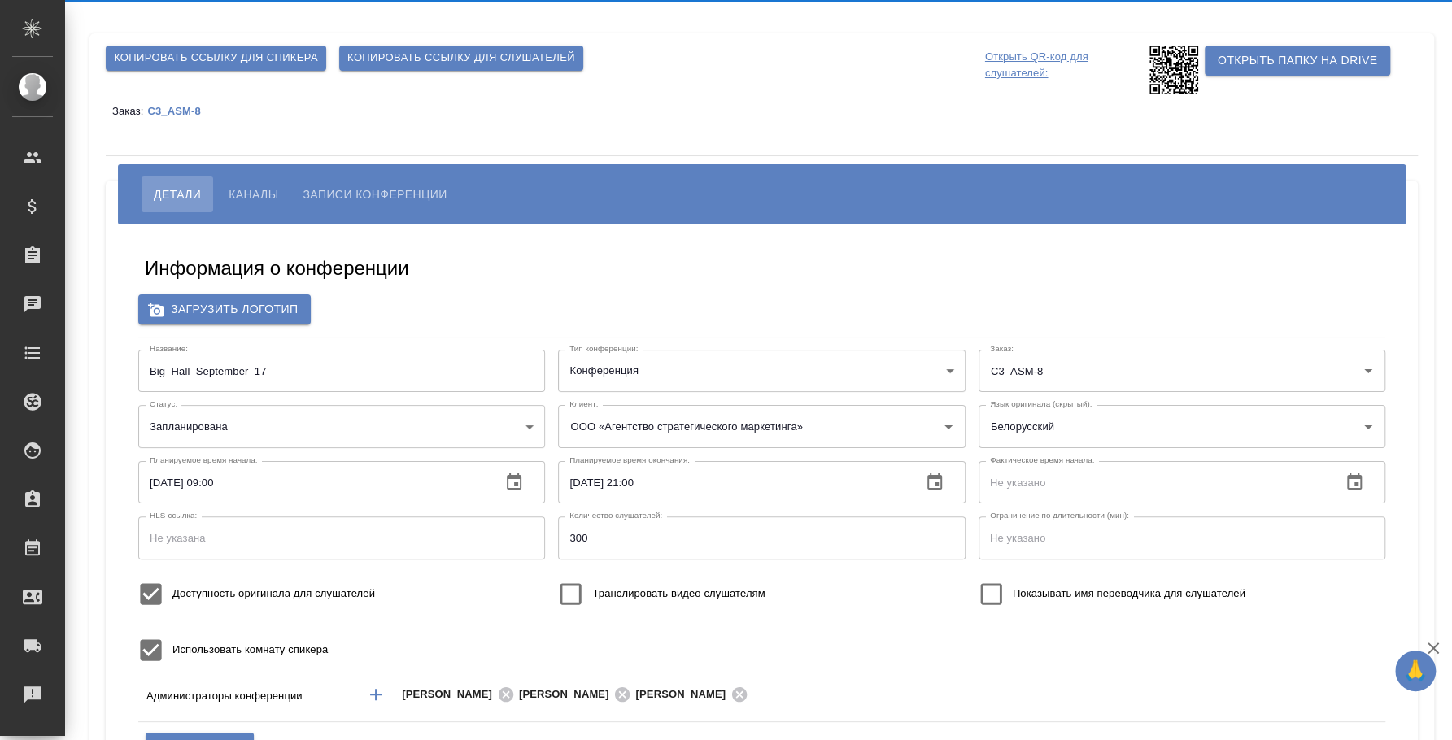
type input "[EMAIL_ADDRESS][DOMAIN_NAME]"
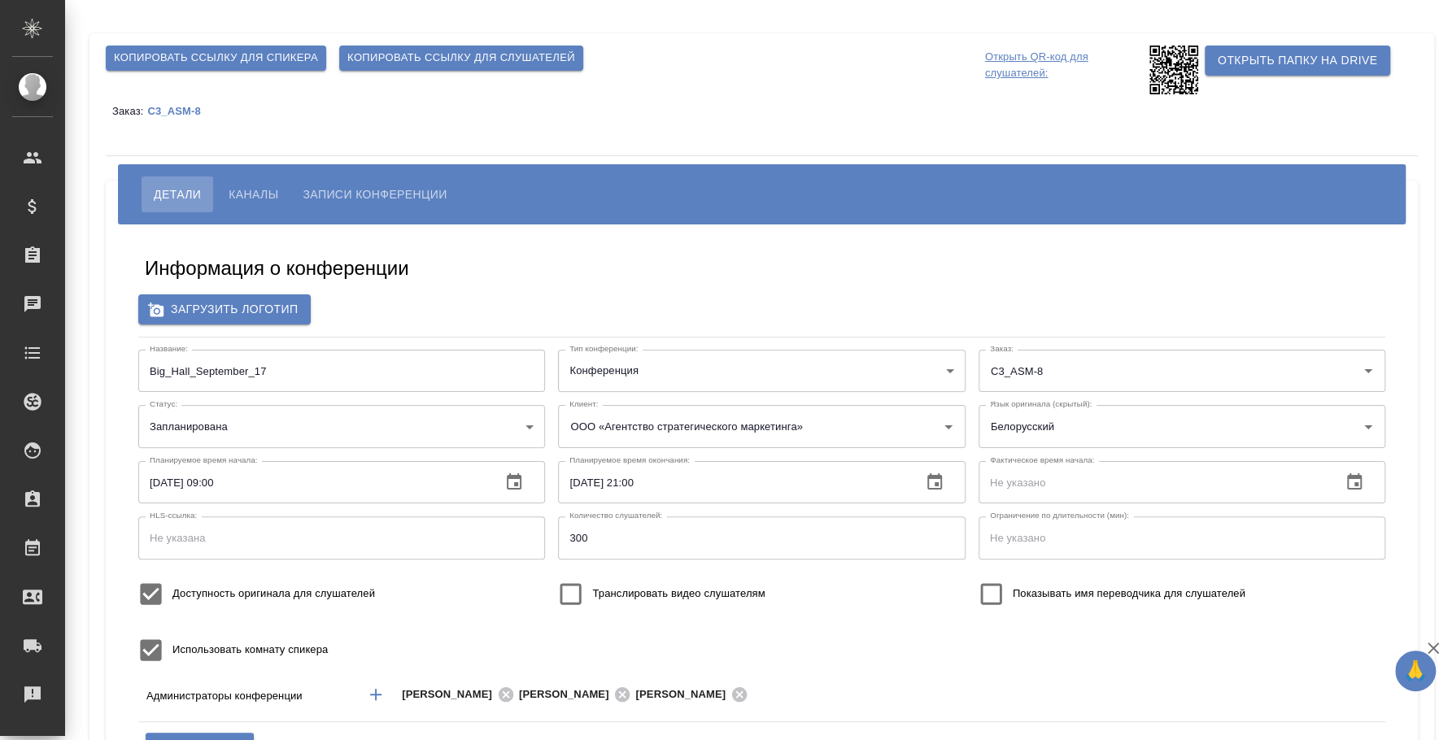
click at [249, 196] on span "Каналы" at bounding box center [254, 195] width 50 height 20
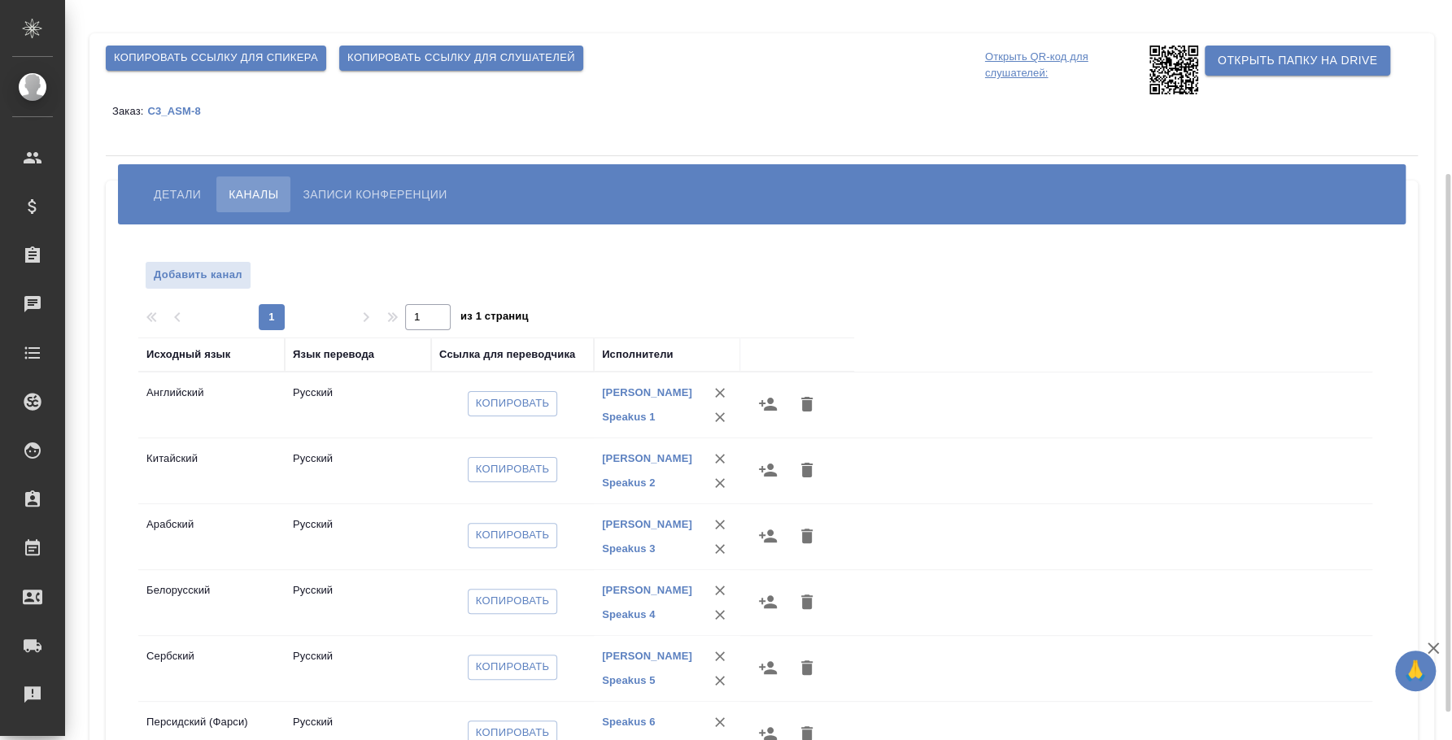
scroll to position [101, 0]
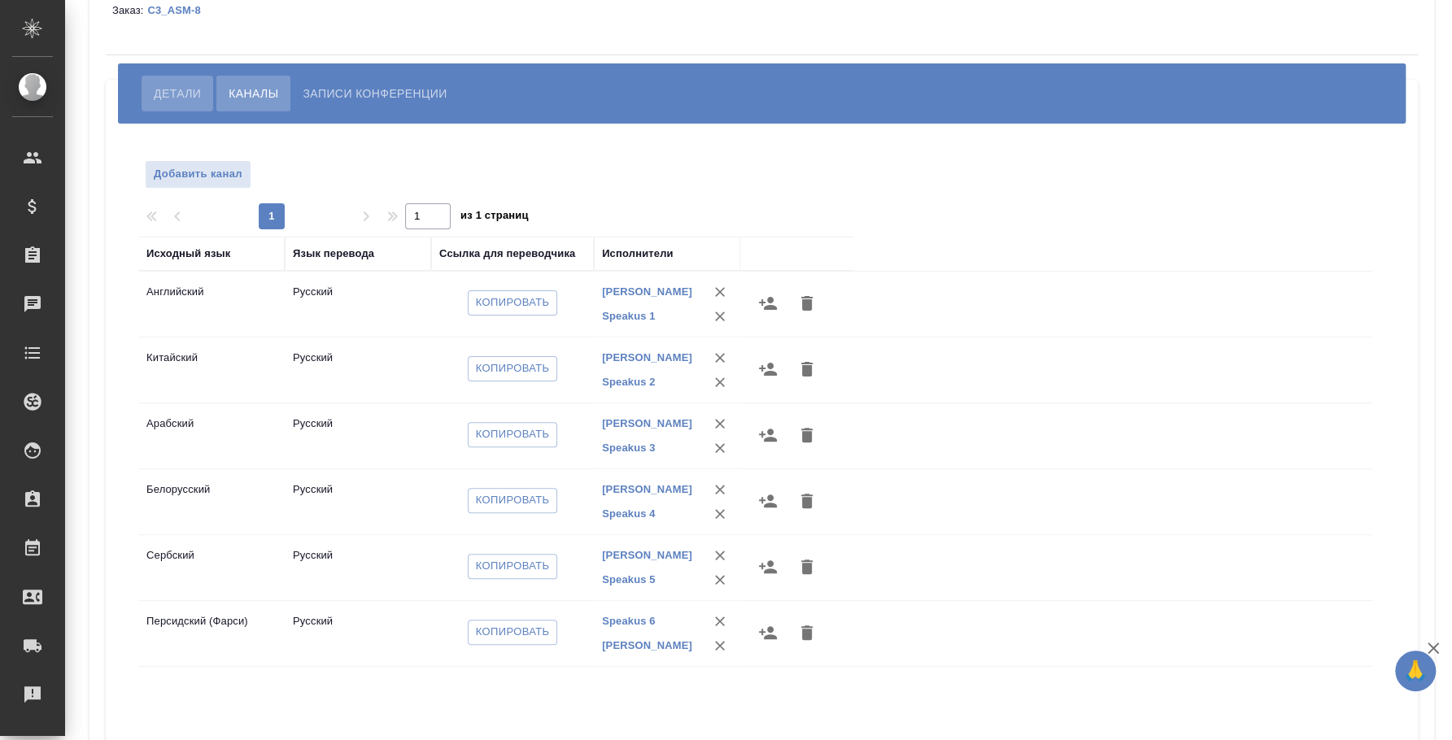
click at [180, 95] on span "Детали" at bounding box center [177, 94] width 47 height 20
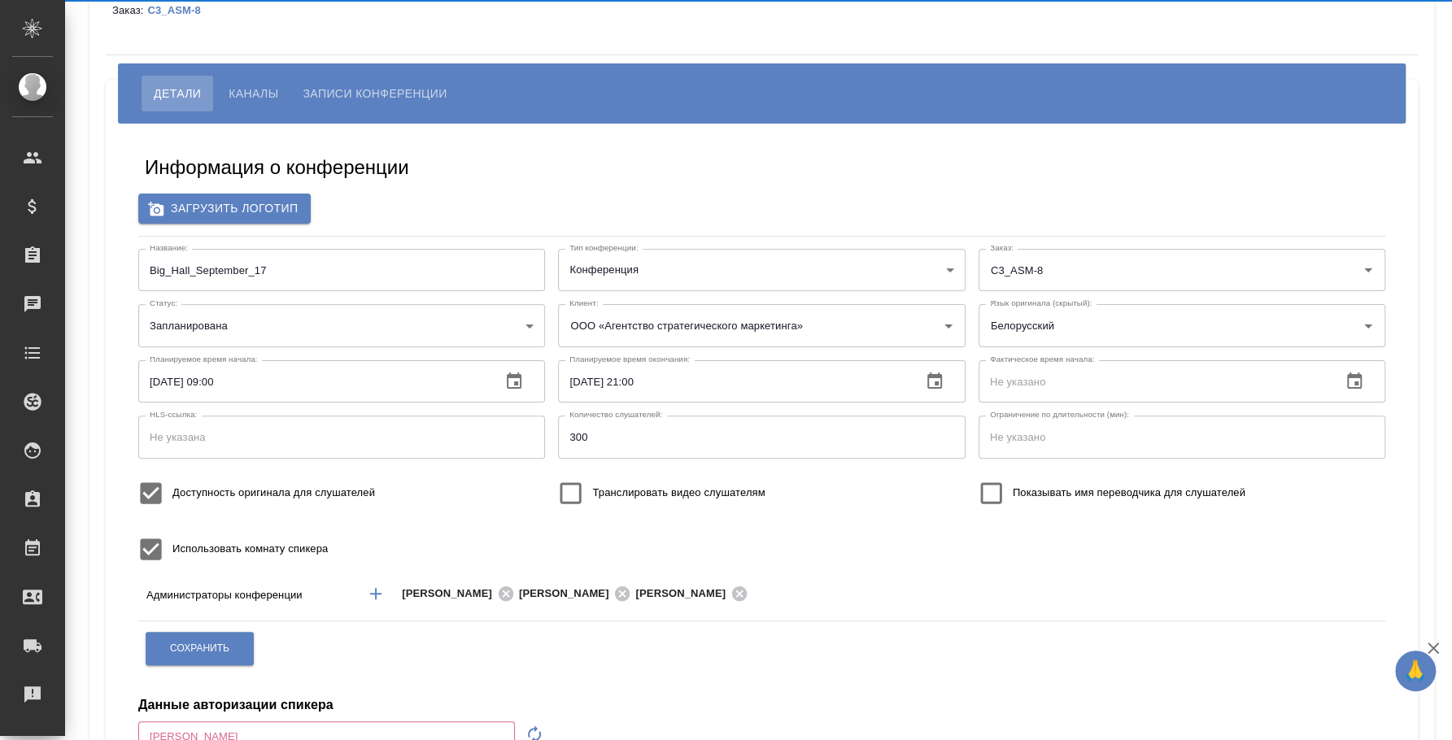
type input "[EMAIL_ADDRESS][DOMAIN_NAME]"
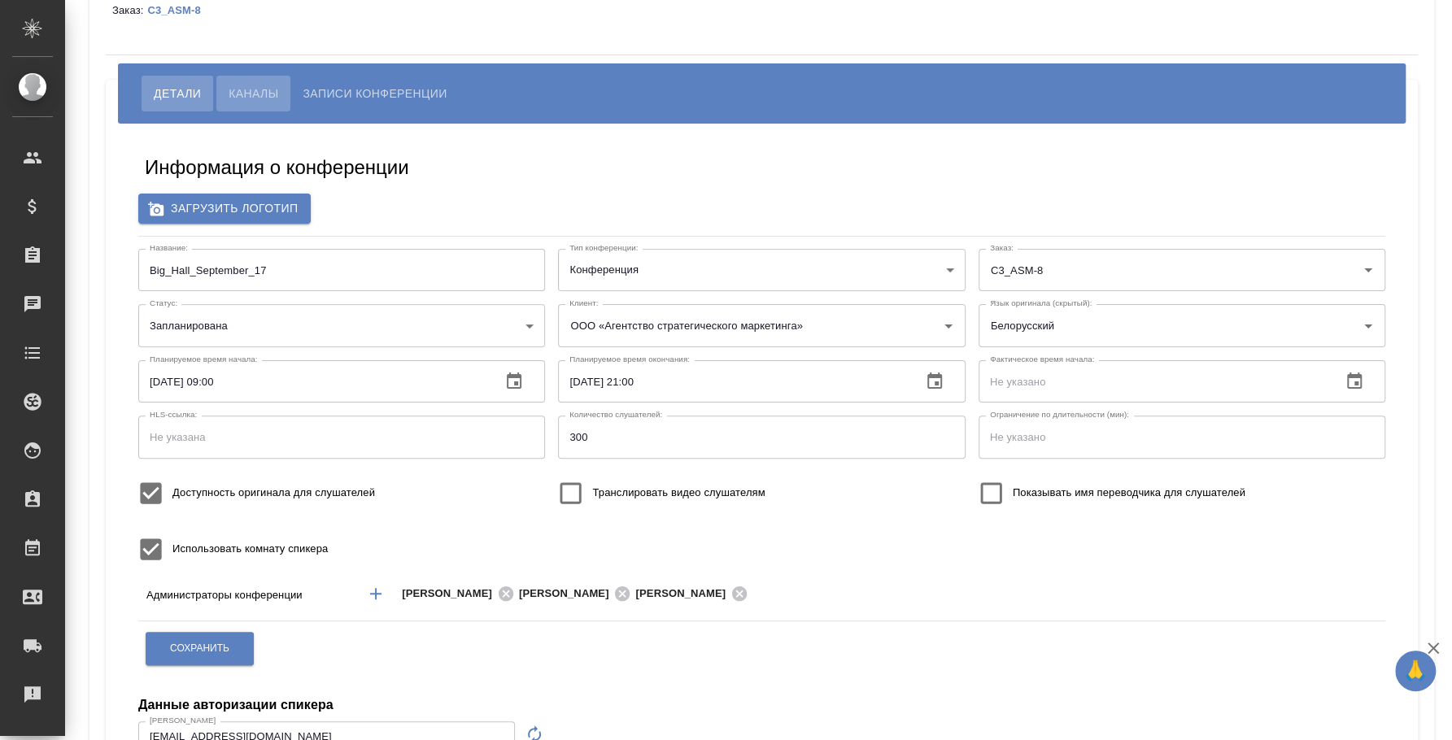
click at [261, 90] on span "Каналы" at bounding box center [254, 94] width 50 height 20
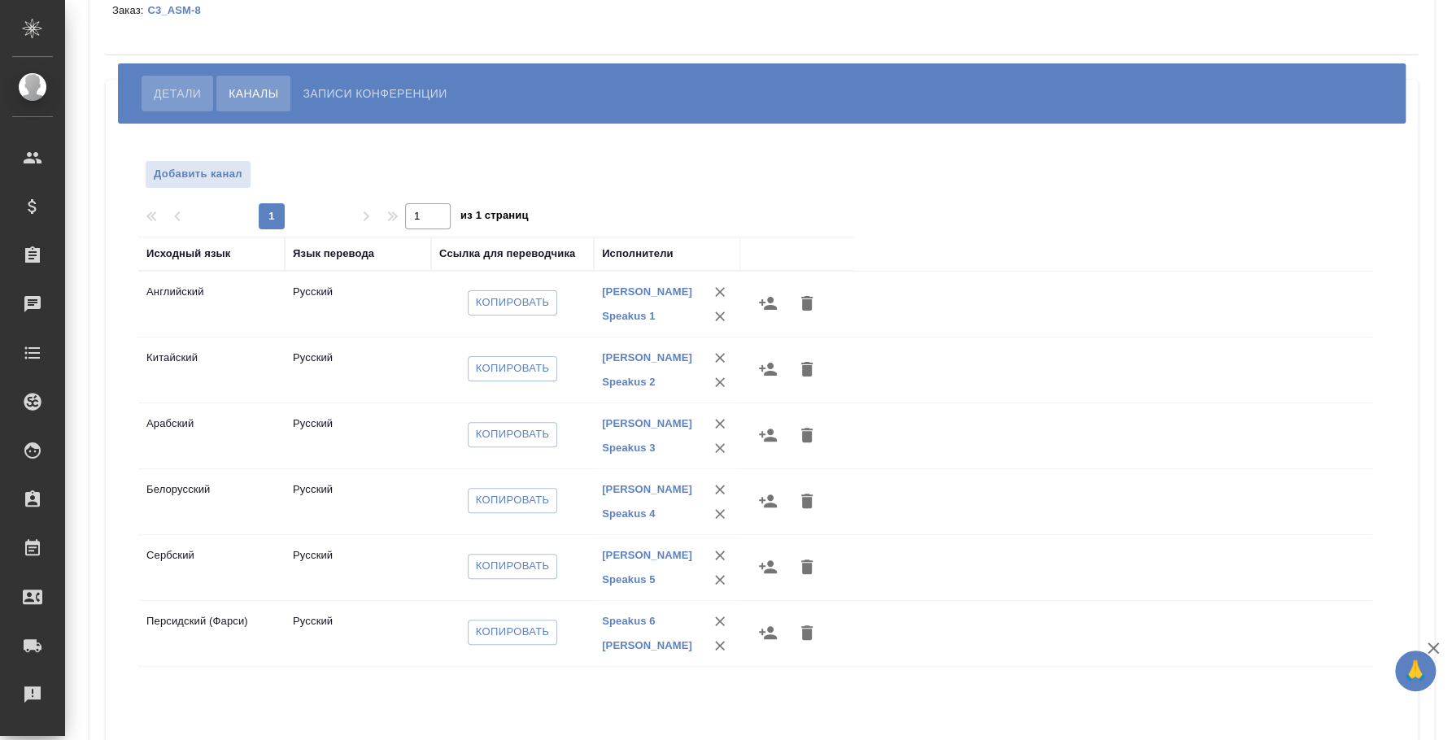
click at [168, 85] on span "Детали" at bounding box center [177, 94] width 47 height 20
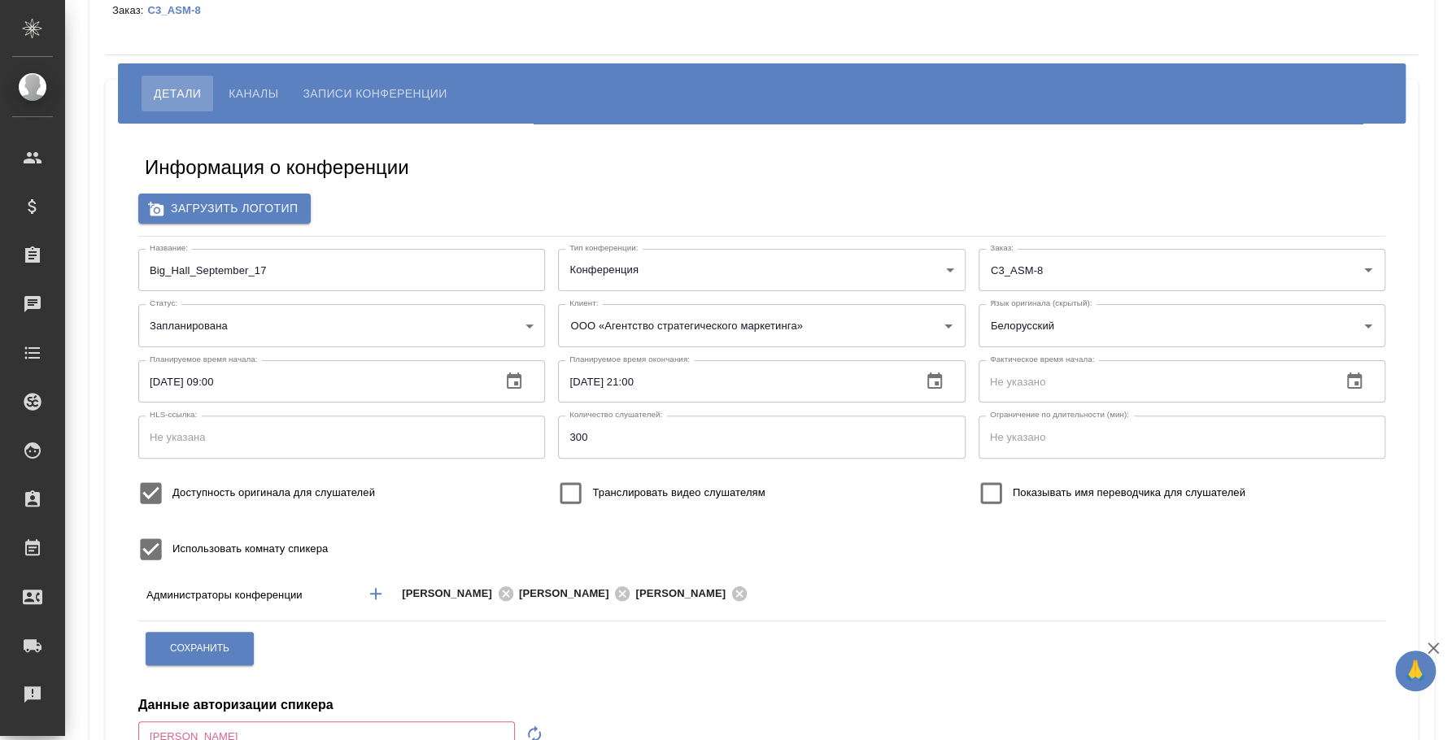
type input "[EMAIL_ADDRESS][DOMAIN_NAME]"
click at [263, 84] on span "Каналы" at bounding box center [254, 94] width 50 height 20
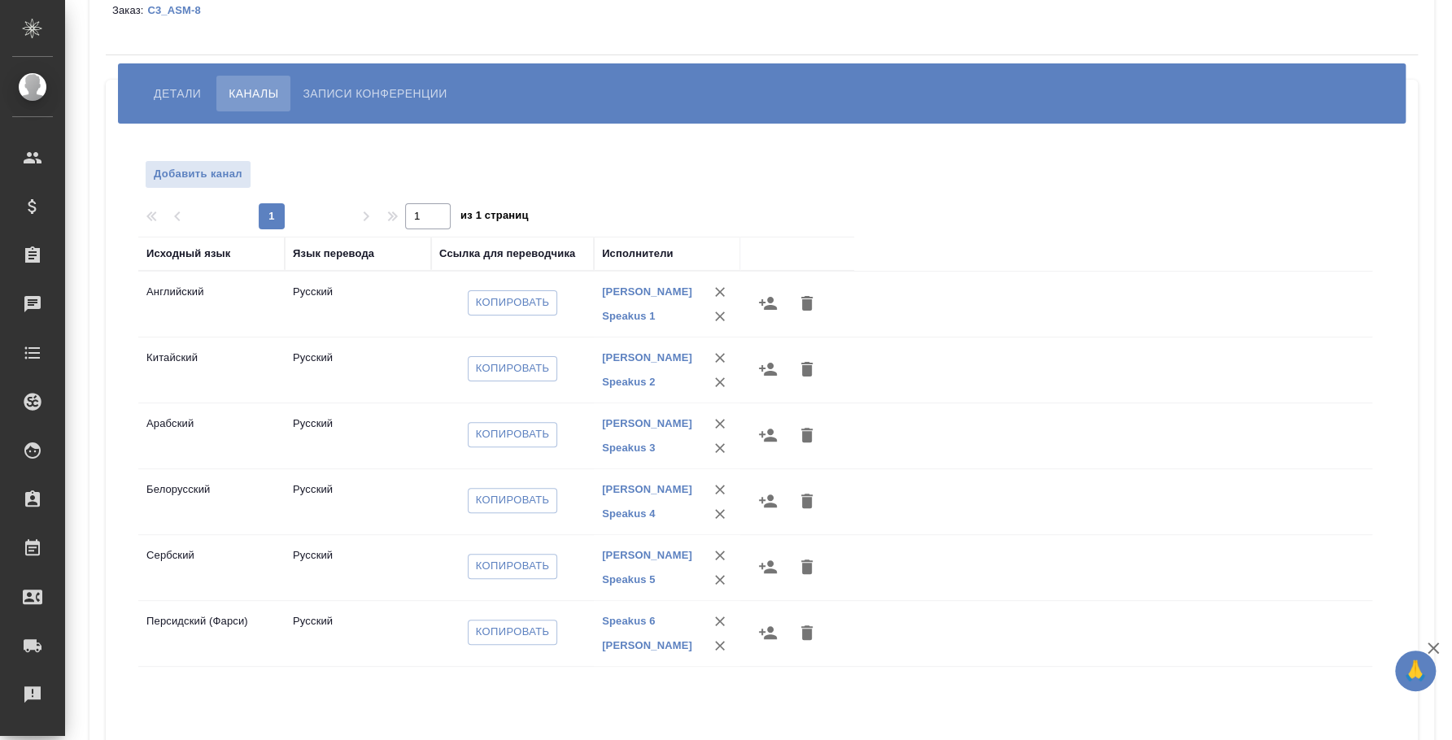
click at [185, 93] on span "Детали" at bounding box center [177, 94] width 47 height 20
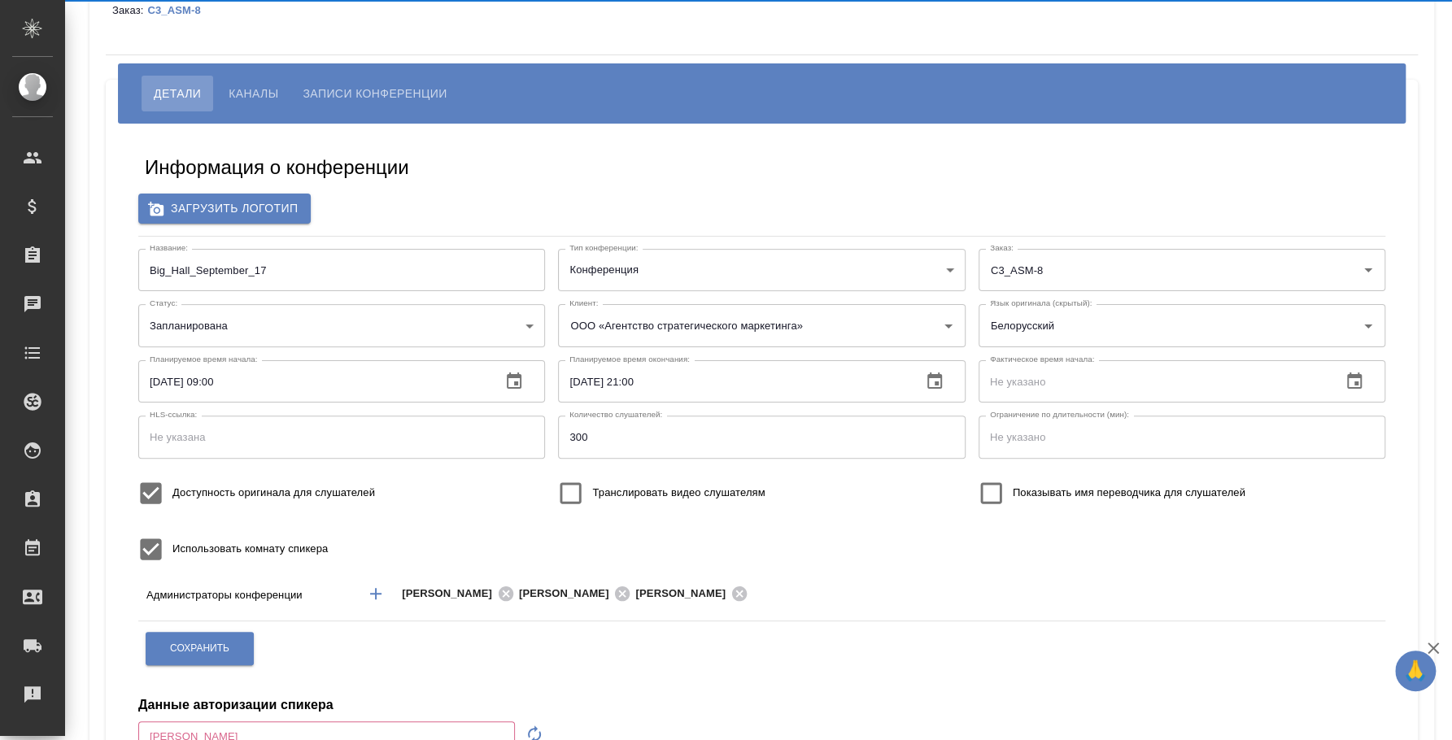
type input "[EMAIL_ADDRESS][DOMAIN_NAME]"
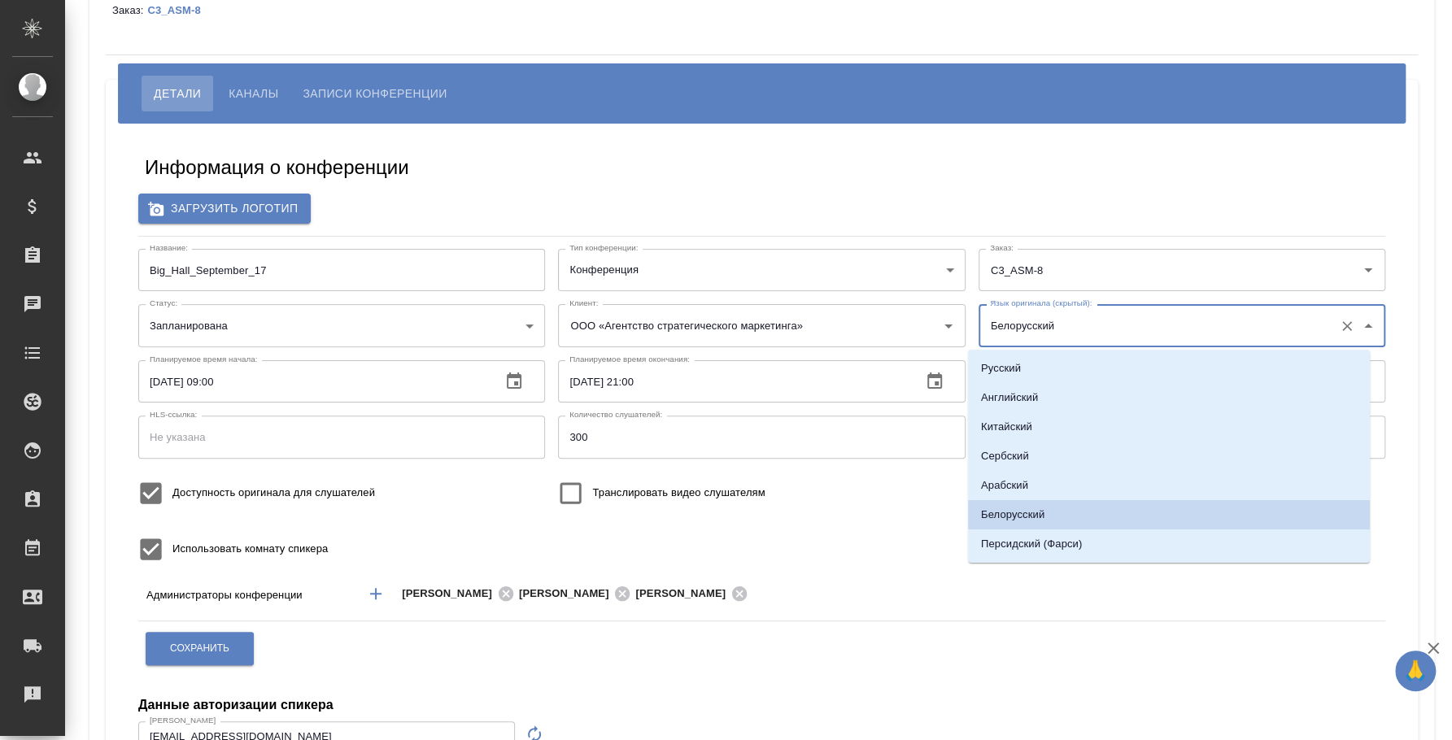
click at [1194, 325] on input "Белорусский" at bounding box center [1156, 326] width 340 height 28
click at [225, 648] on span "Сохранить" at bounding box center [199, 649] width 59 height 14
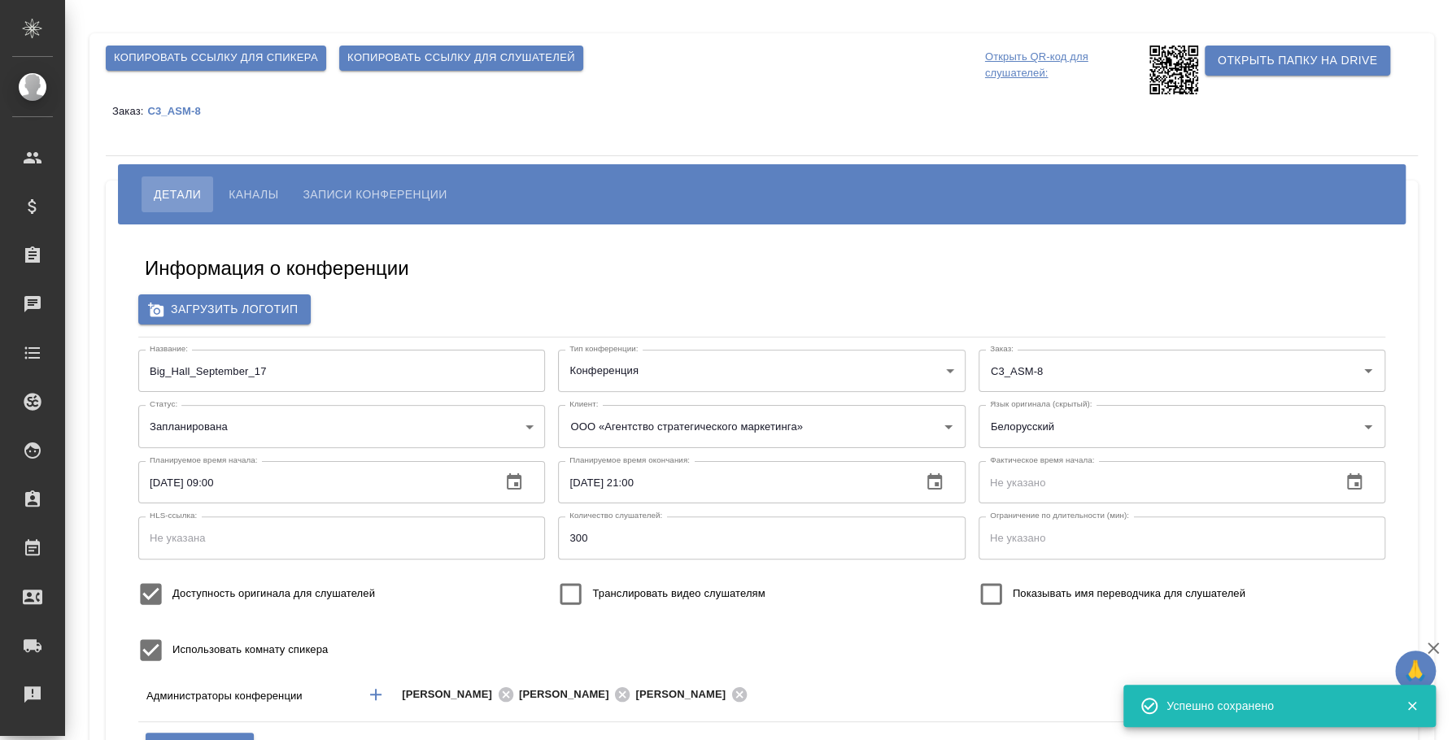
type input "[EMAIL_ADDRESS][DOMAIN_NAME]"
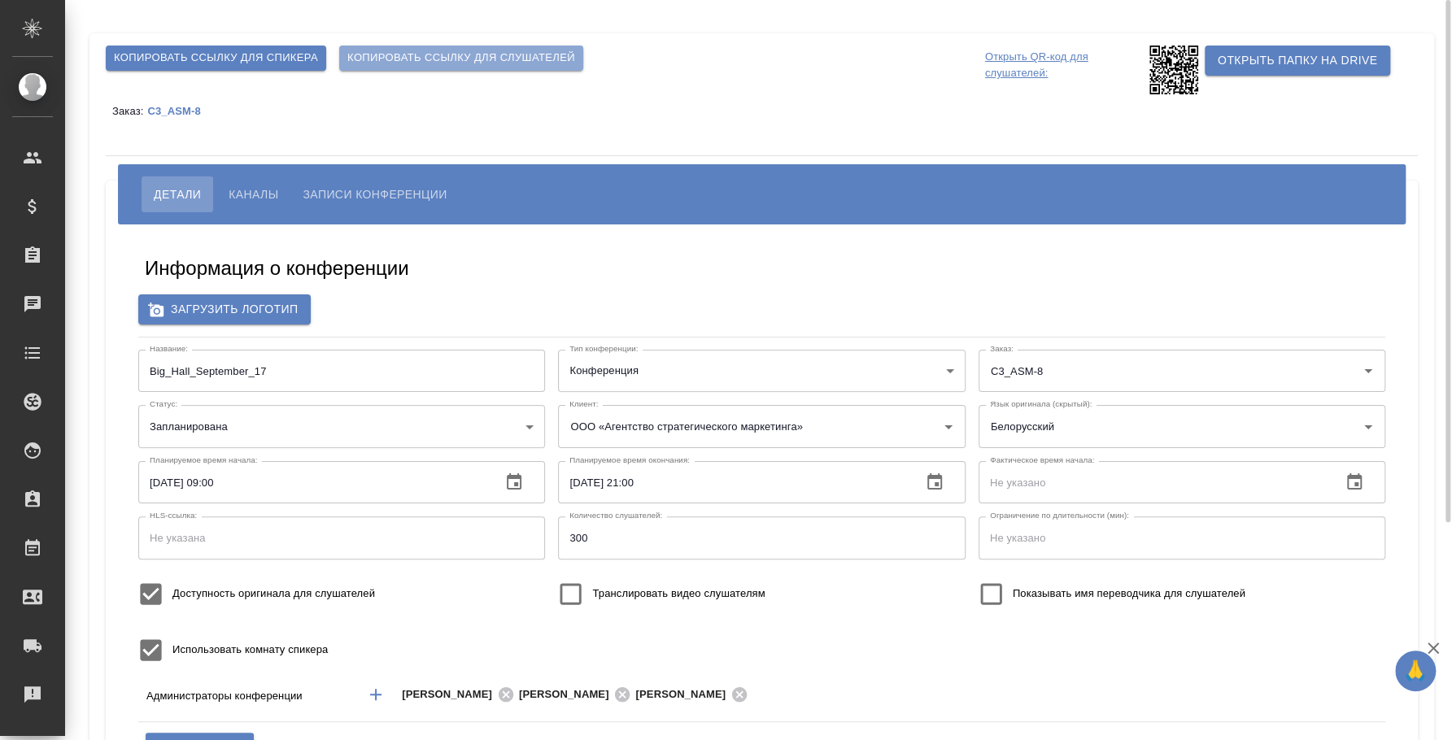
click at [434, 57] on span "Копировать ссылку для слушателей" at bounding box center [461, 58] width 228 height 19
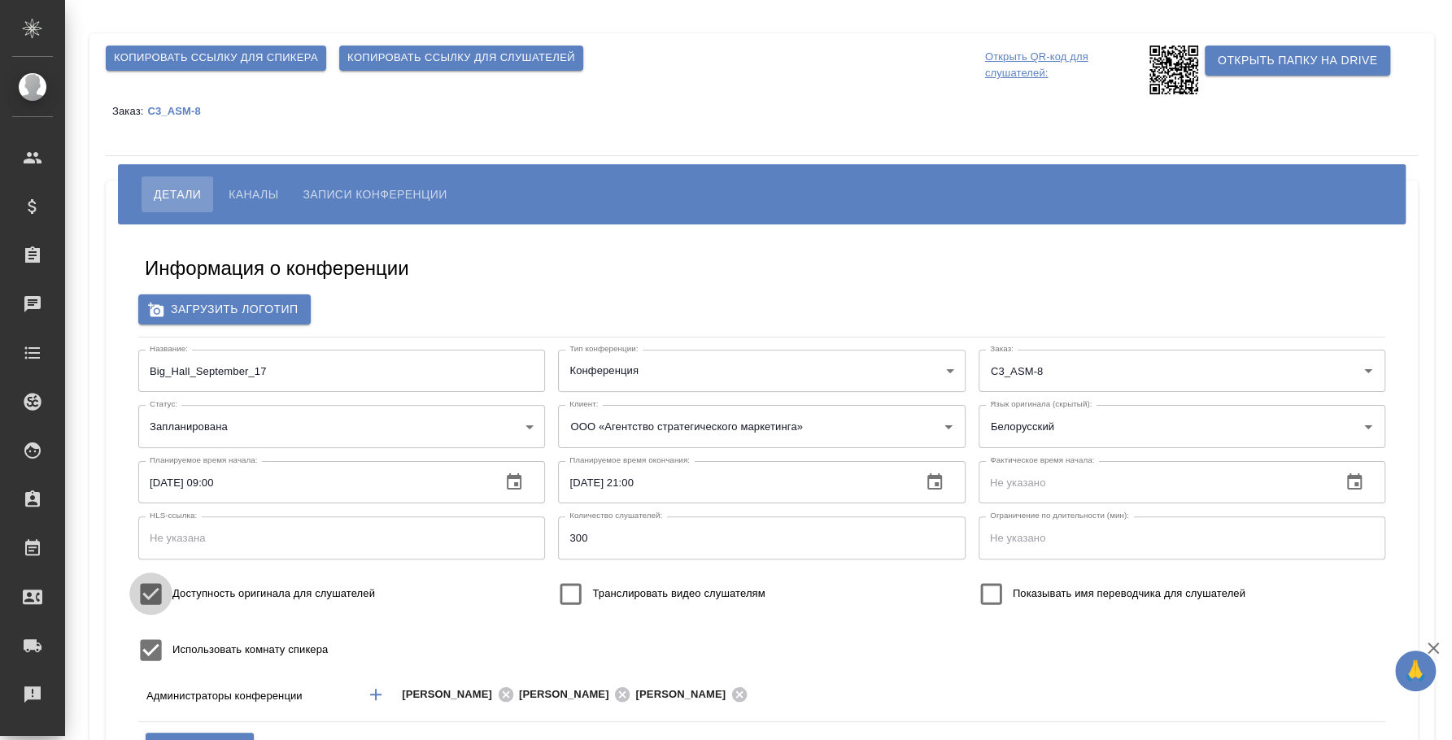
click at [157, 600] on input "Доступность оригинала для слушателей" at bounding box center [150, 594] width 43 height 43
checkbox input "false"
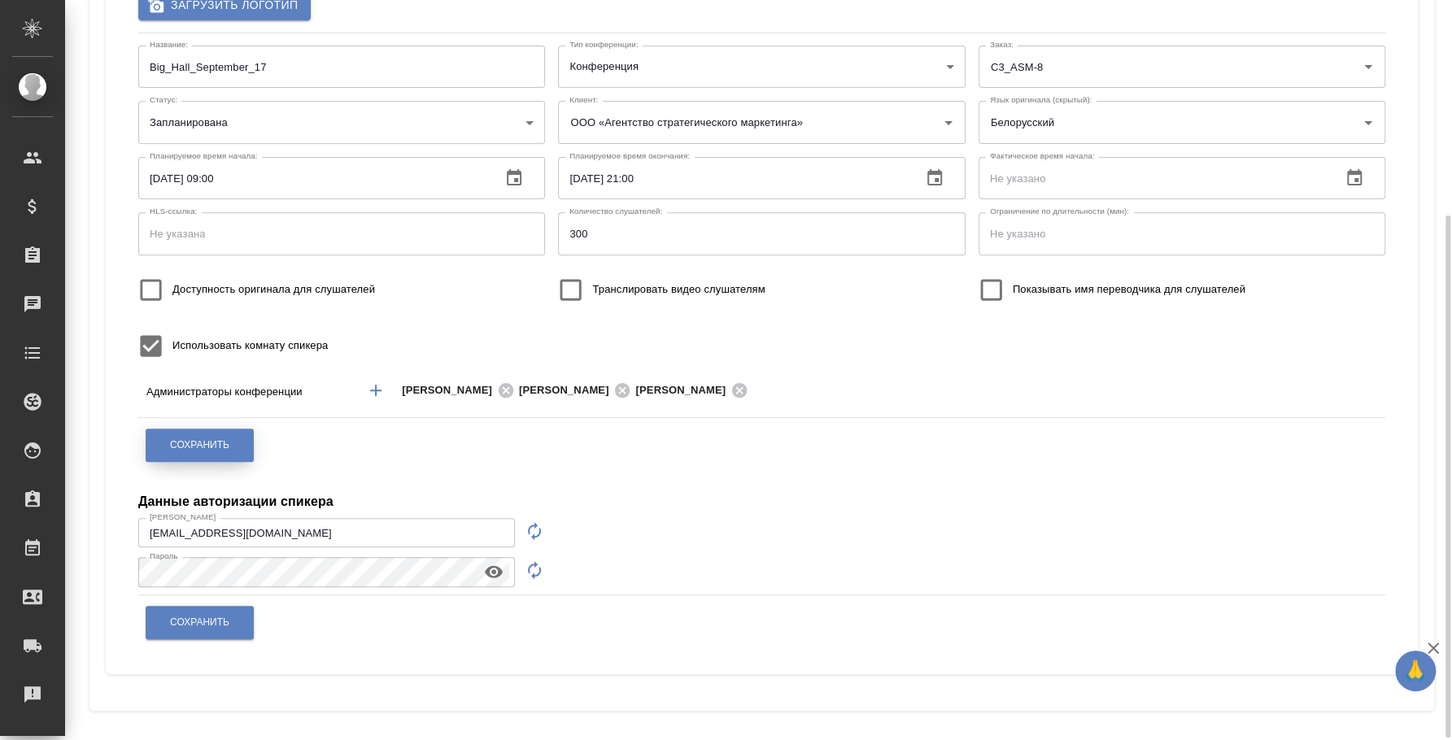
click at [211, 458] on button "Сохранить" at bounding box center [200, 445] width 108 height 33
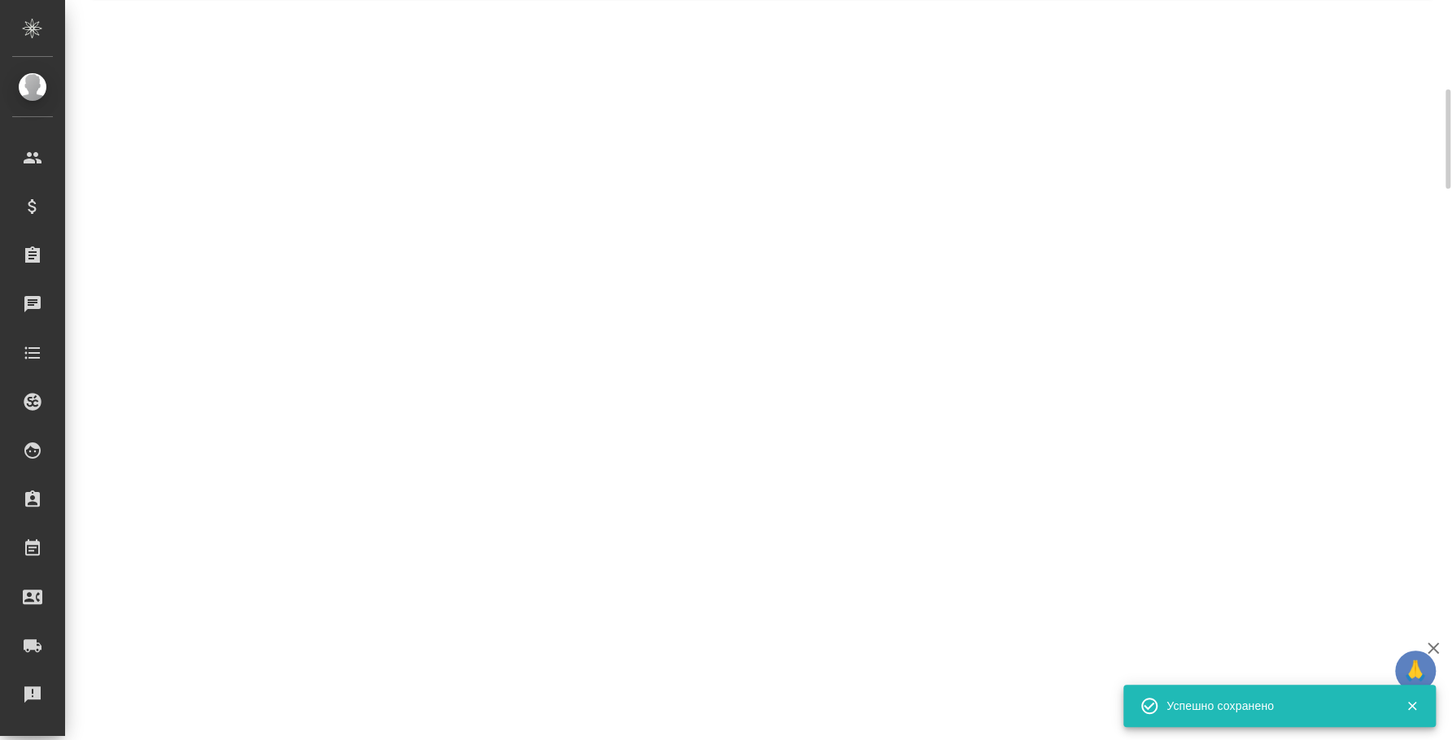
scroll to position [291, 0]
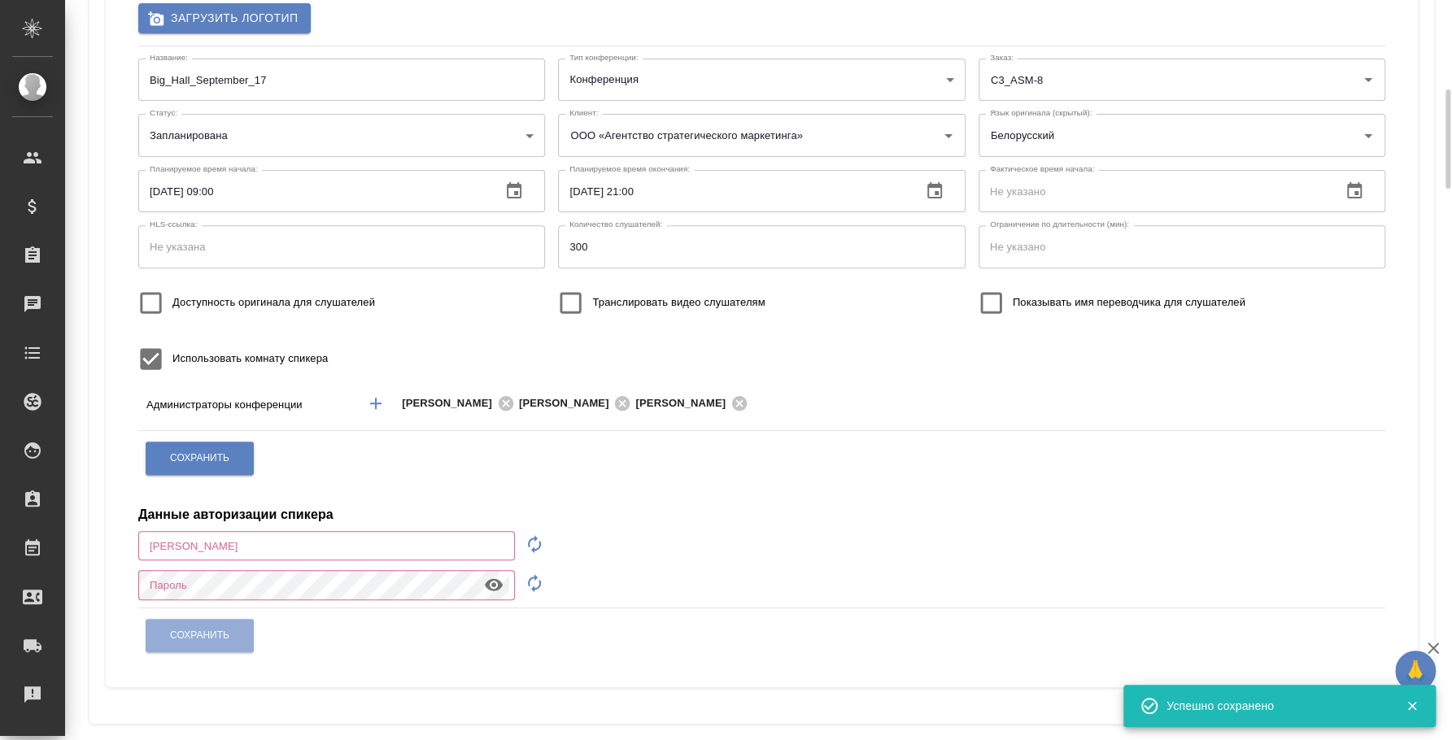
type input "[EMAIL_ADDRESS][DOMAIN_NAME]"
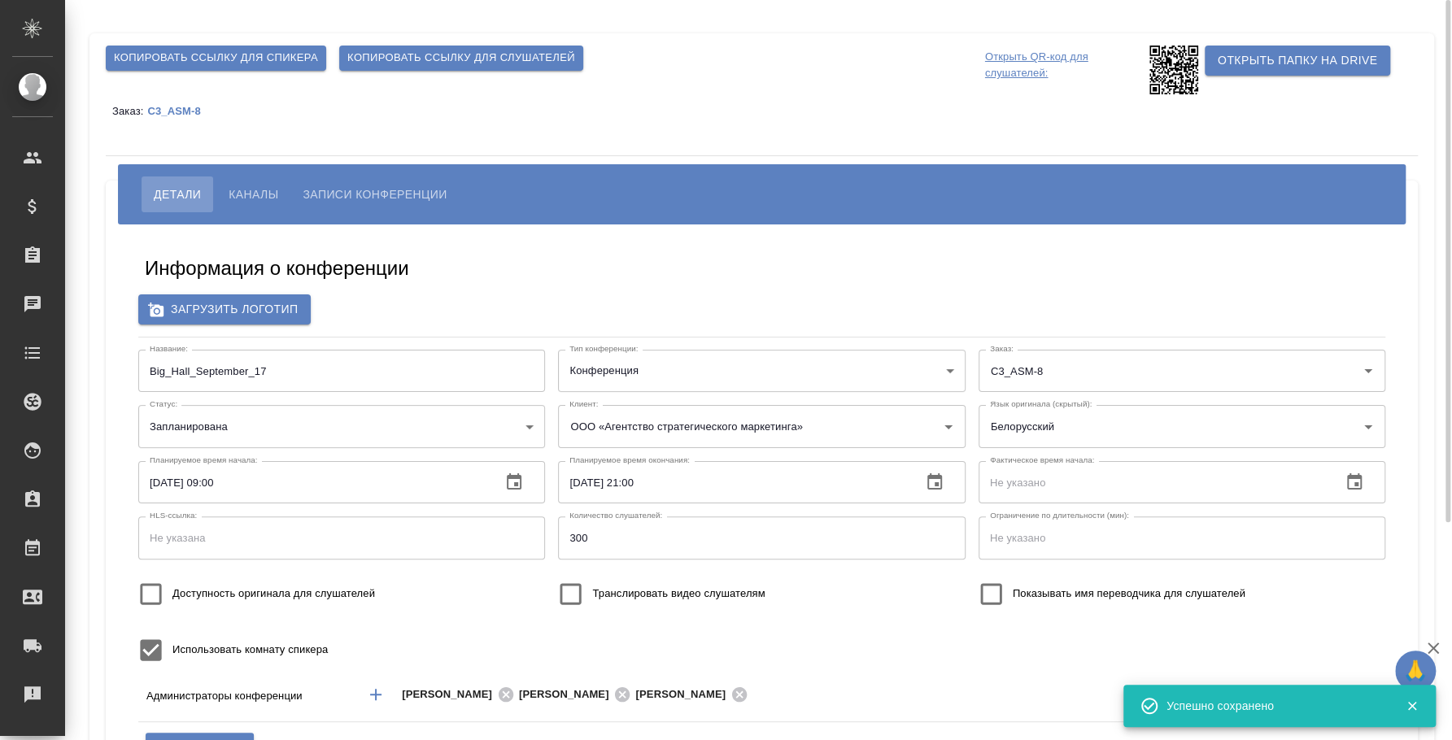
scroll to position [0, 0]
click at [259, 205] on button "Каналы" at bounding box center [253, 195] width 74 height 36
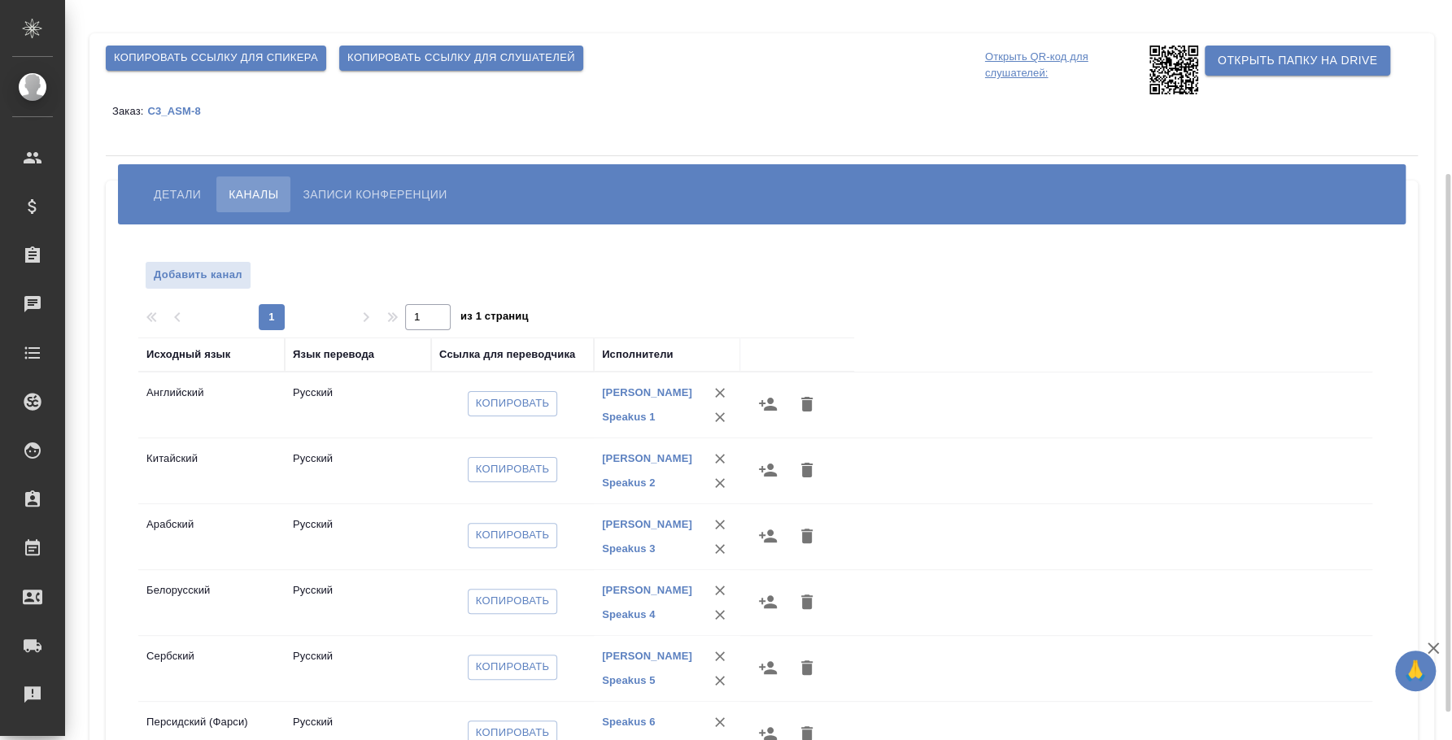
scroll to position [101, 0]
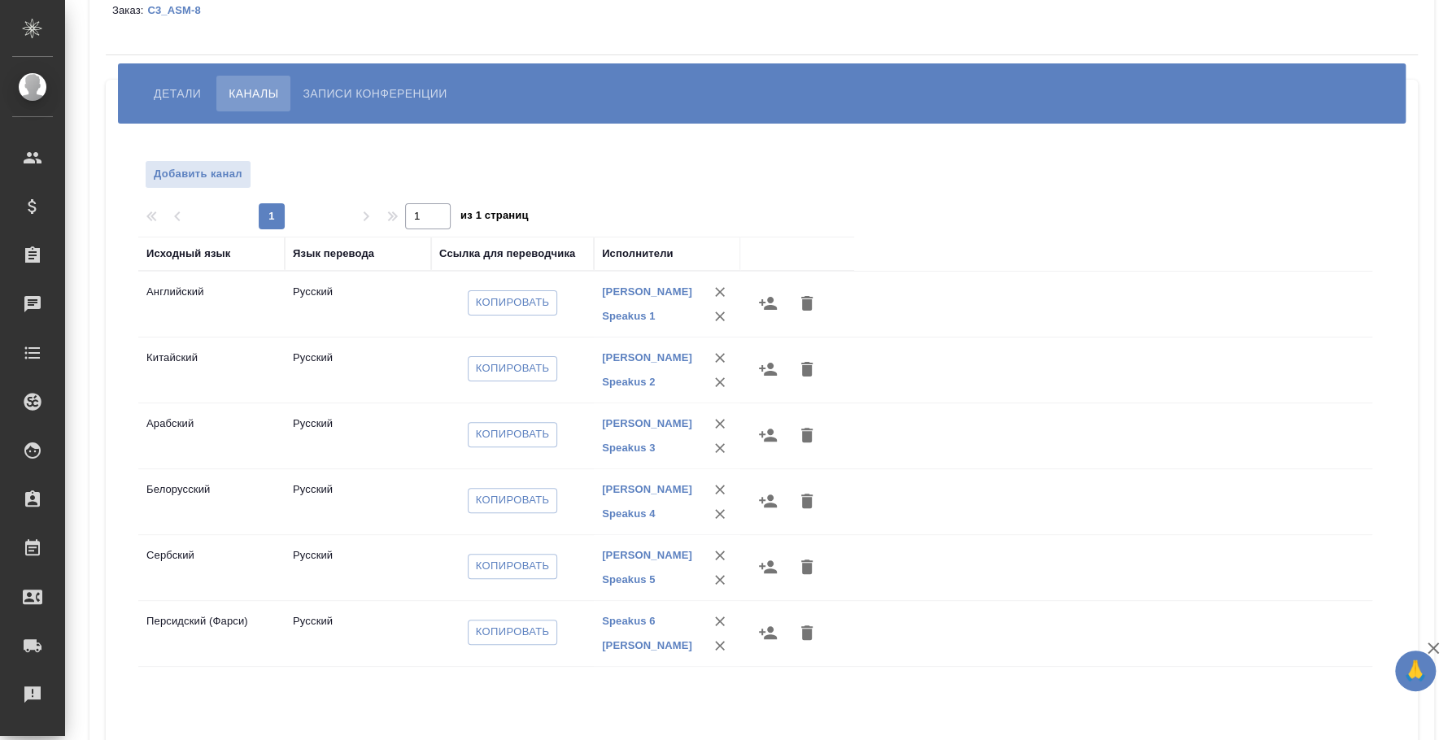
click at [772, 302] on icon "button" at bounding box center [768, 304] width 20 height 20
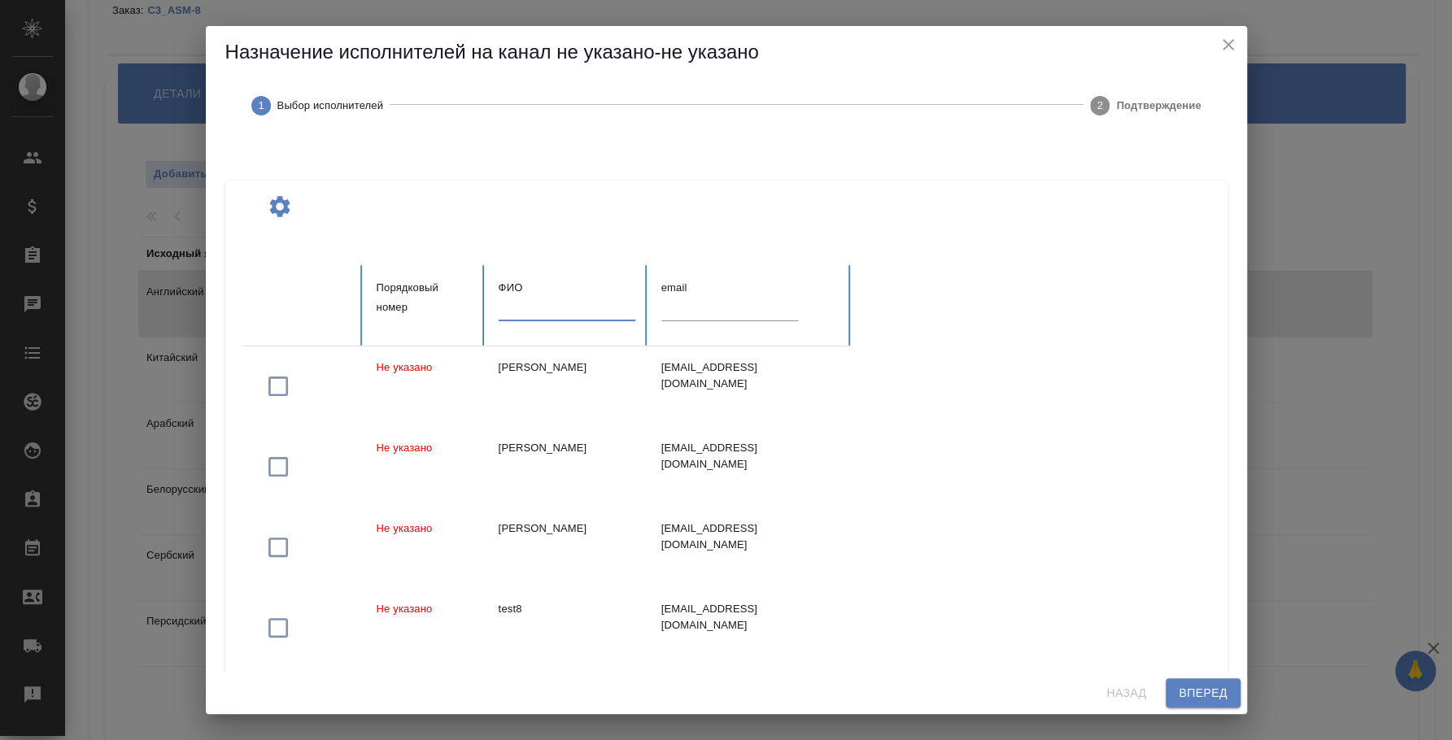
click at [522, 306] on input "text" at bounding box center [567, 309] width 137 height 23
drag, startPoint x: 533, startPoint y: 309, endPoint x: 470, endPoint y: 304, distance: 62.8
click at [470, 304] on tr "Порядковый номер ФИО speak email" at bounding box center [547, 305] width 610 height 81
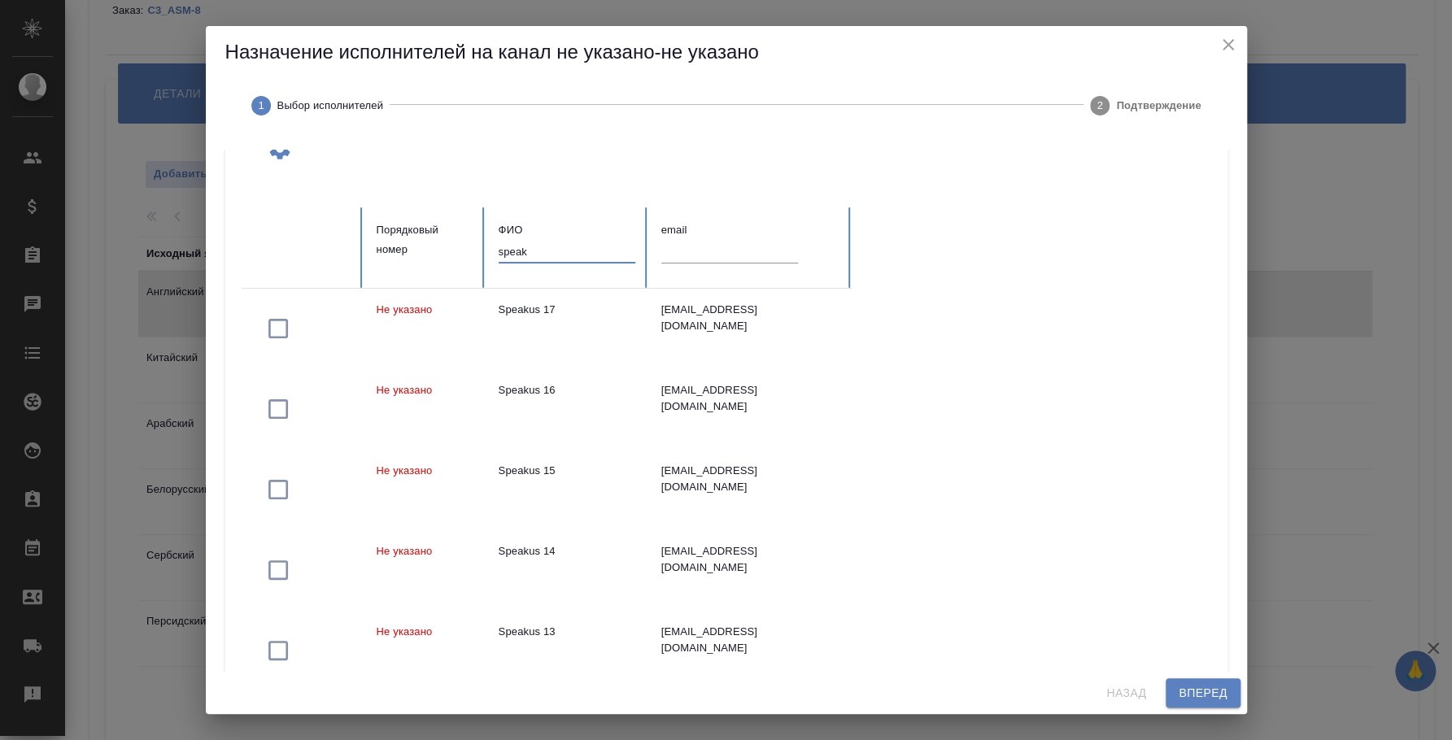
scroll to position [0, 0]
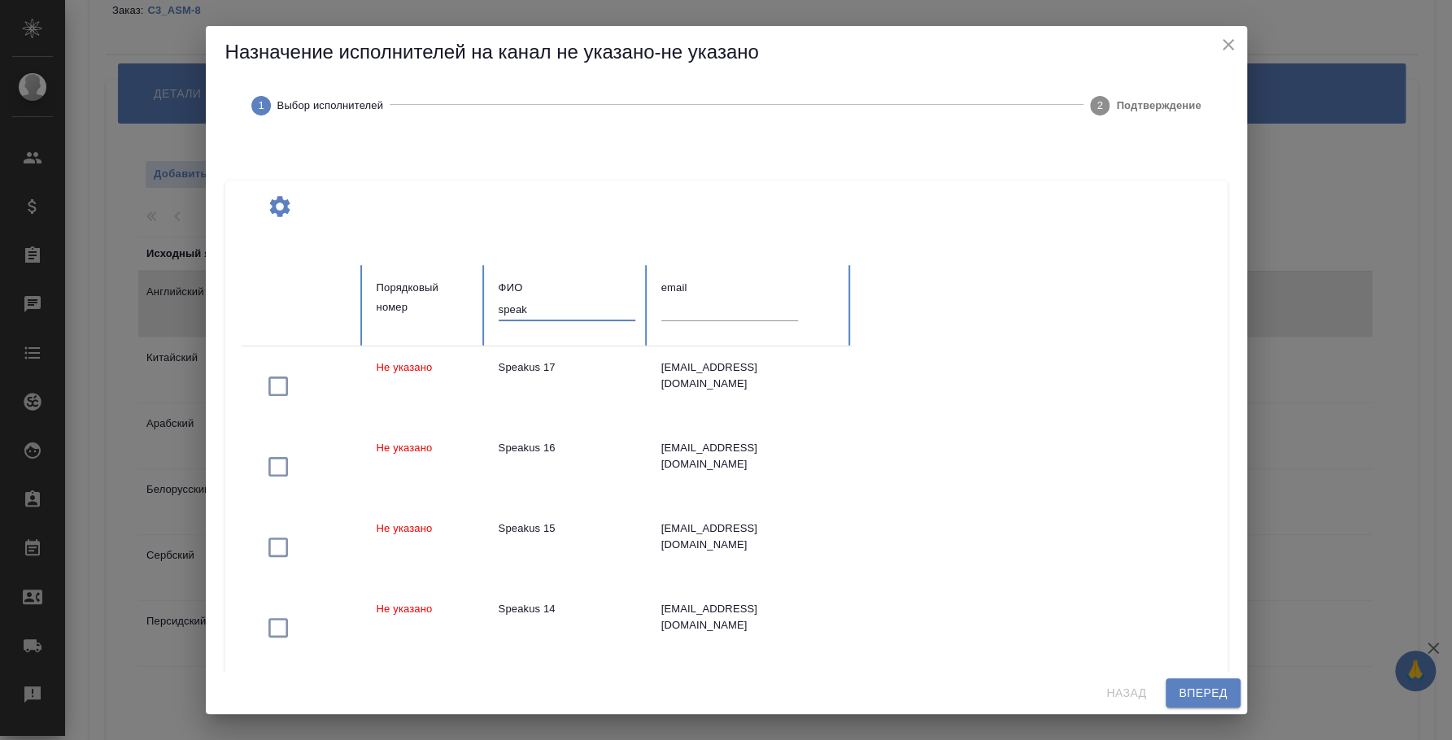
type input "speak"
click at [1224, 46] on icon "close" at bounding box center [1229, 45] width 20 height 20
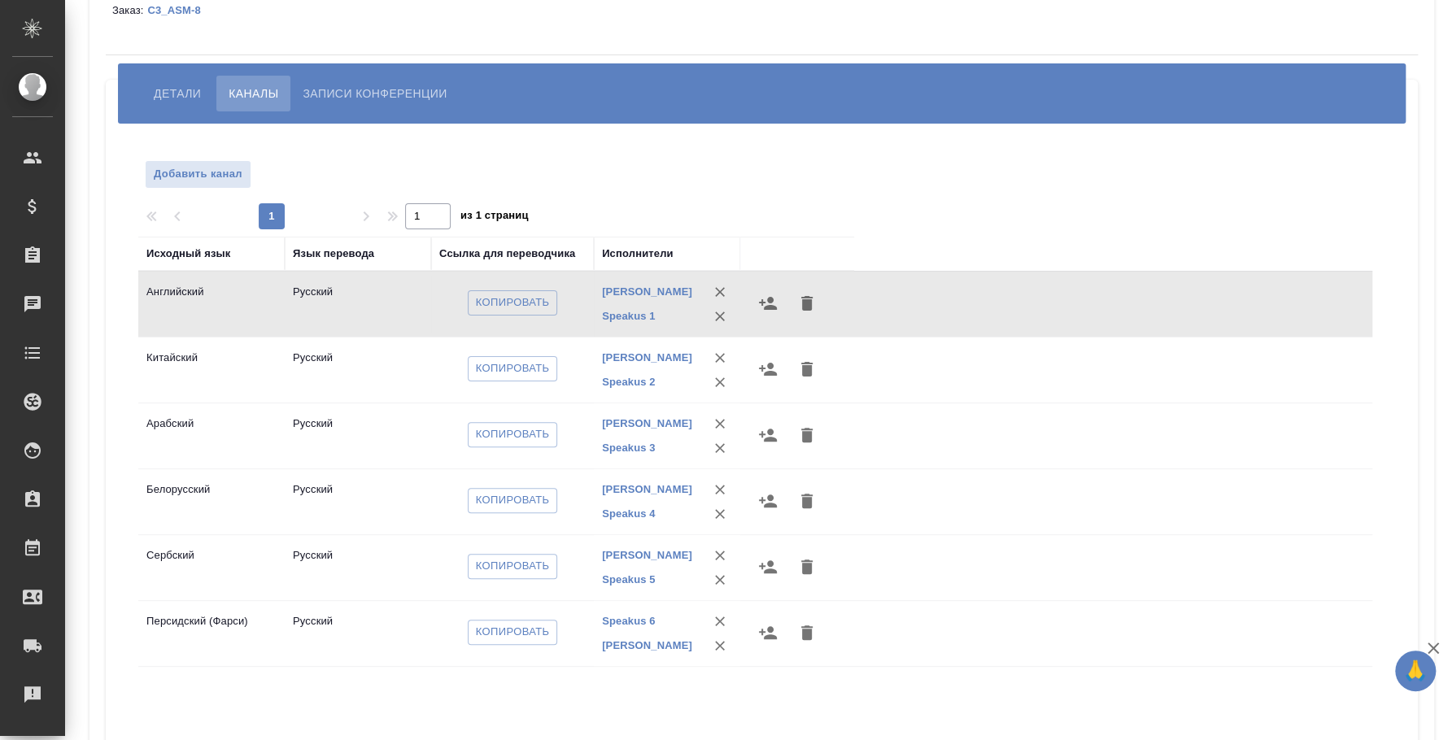
click at [190, 93] on span "Детали" at bounding box center [177, 94] width 47 height 20
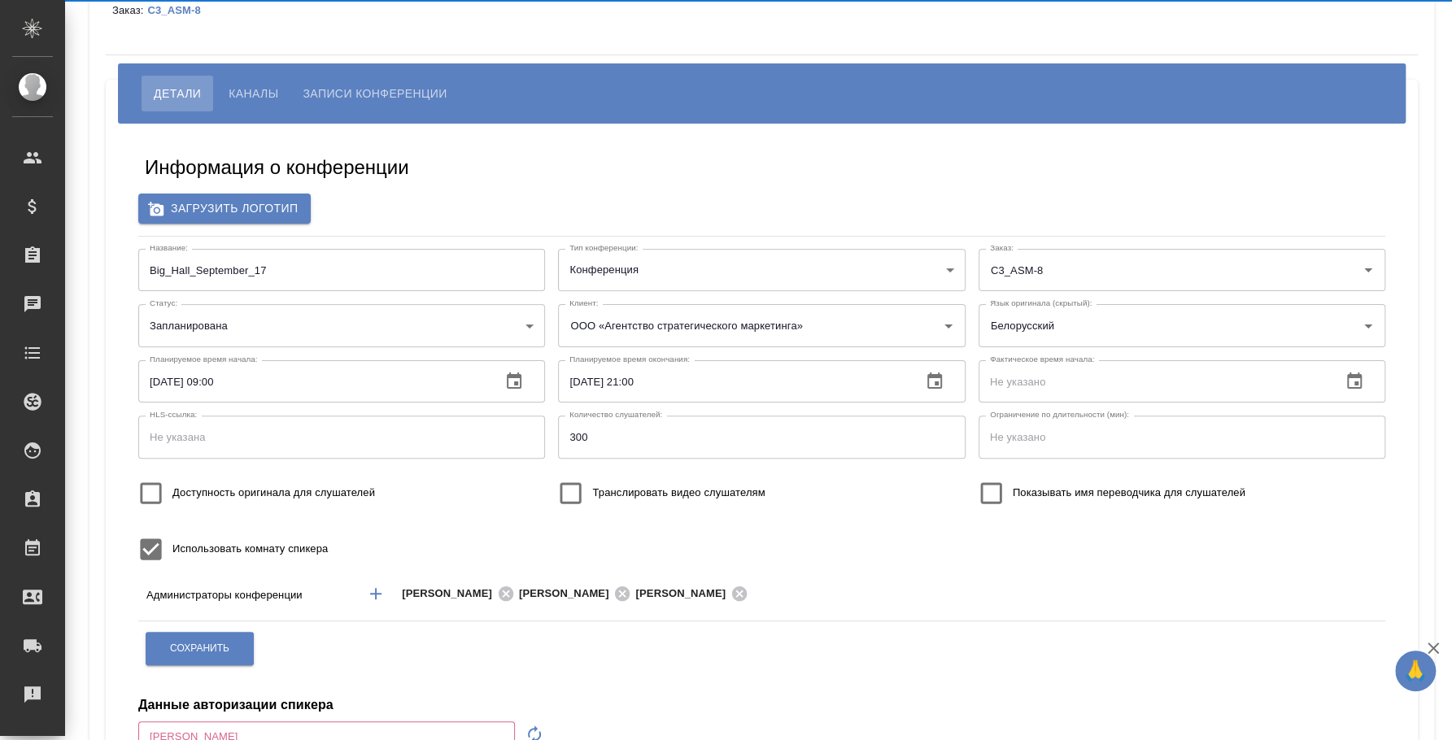
type input "[EMAIL_ADDRESS][DOMAIN_NAME]"
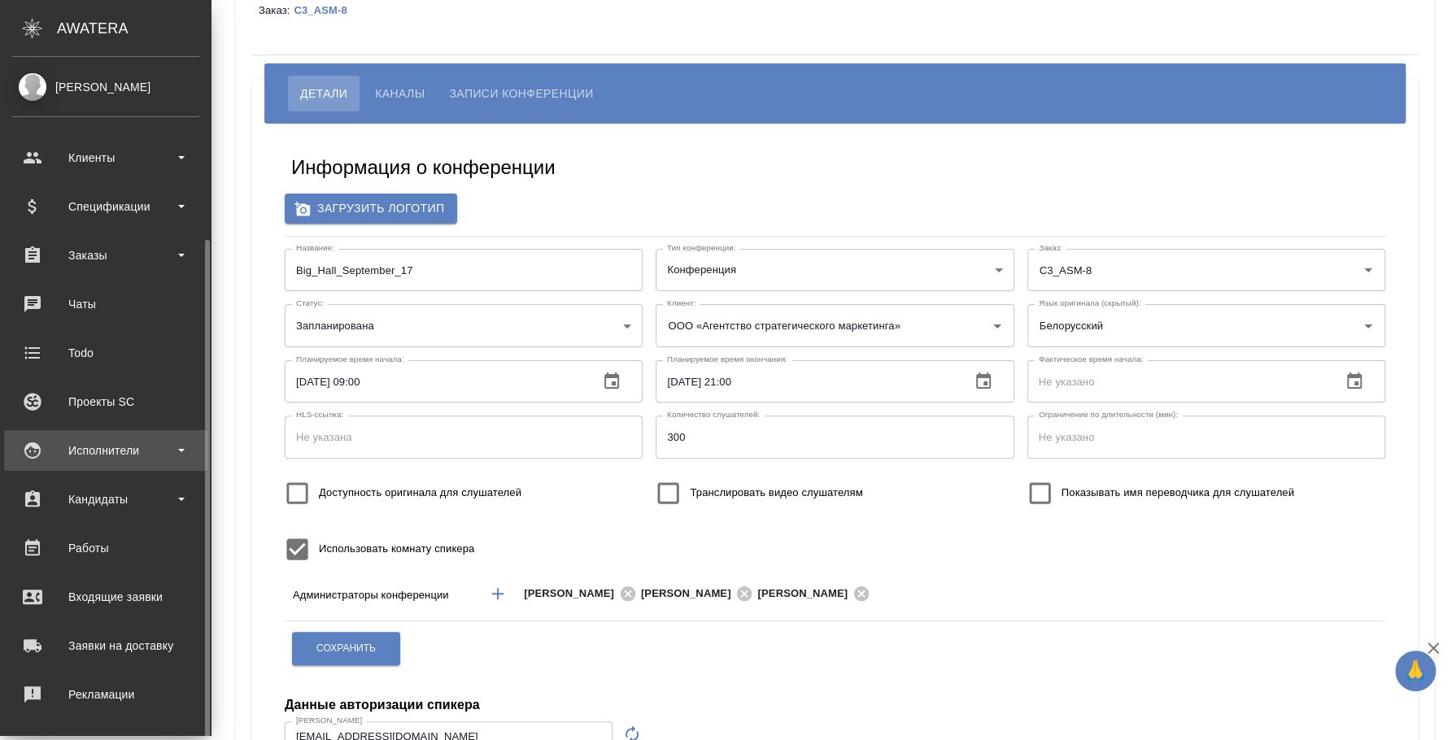
scroll to position [101, 0]
